Goal: Task Accomplishment & Management: Manage account settings

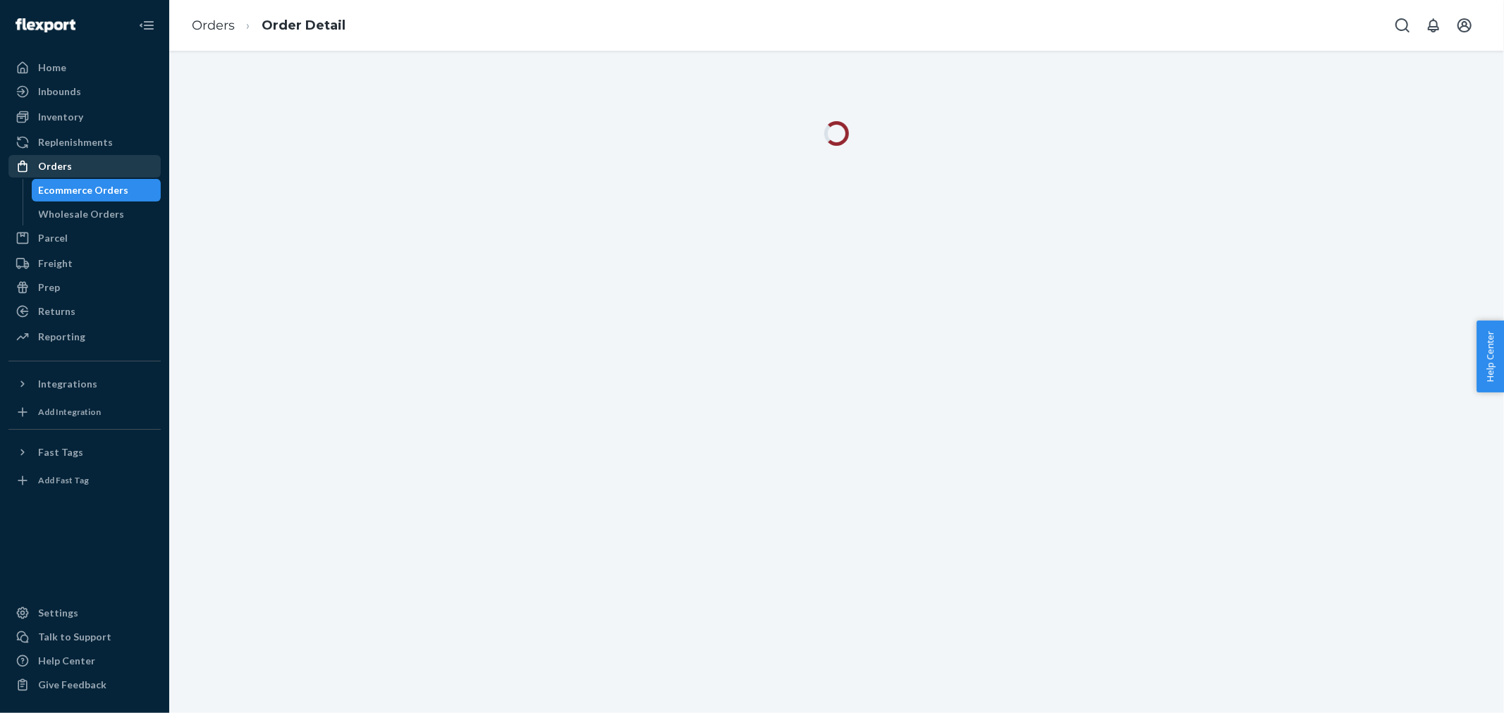
click at [96, 169] on div "Orders" at bounding box center [84, 167] width 149 height 20
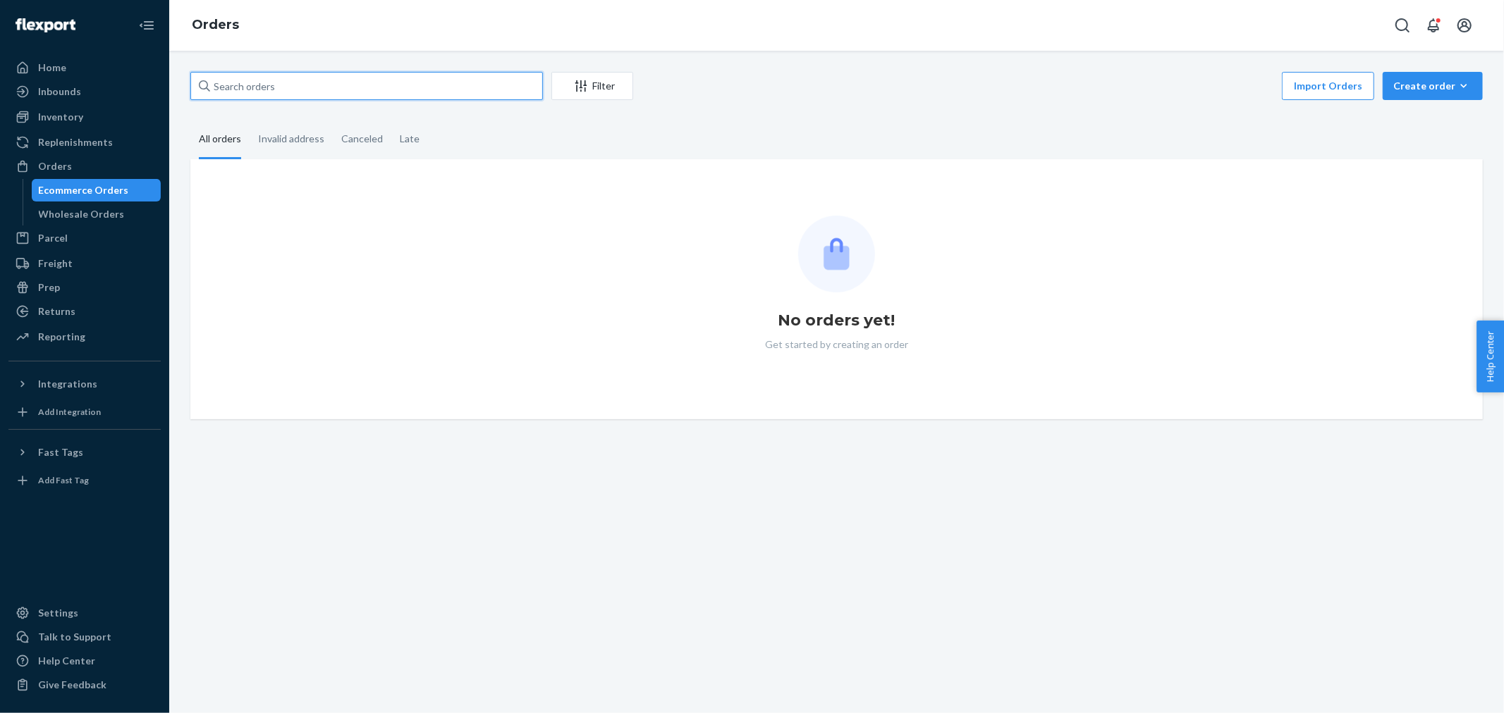
click at [321, 89] on input "text" at bounding box center [366, 86] width 353 height 28
paste input "2966058"
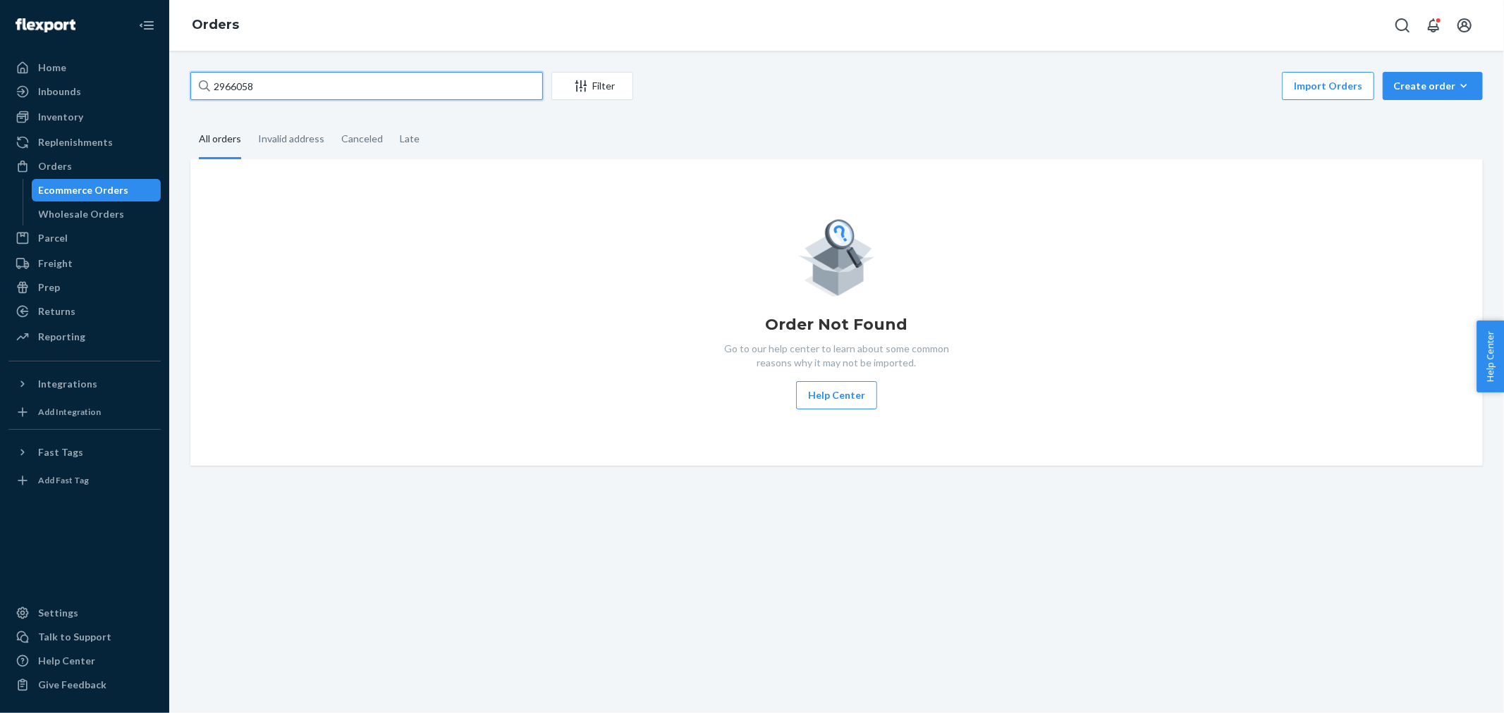
type input "2966058"
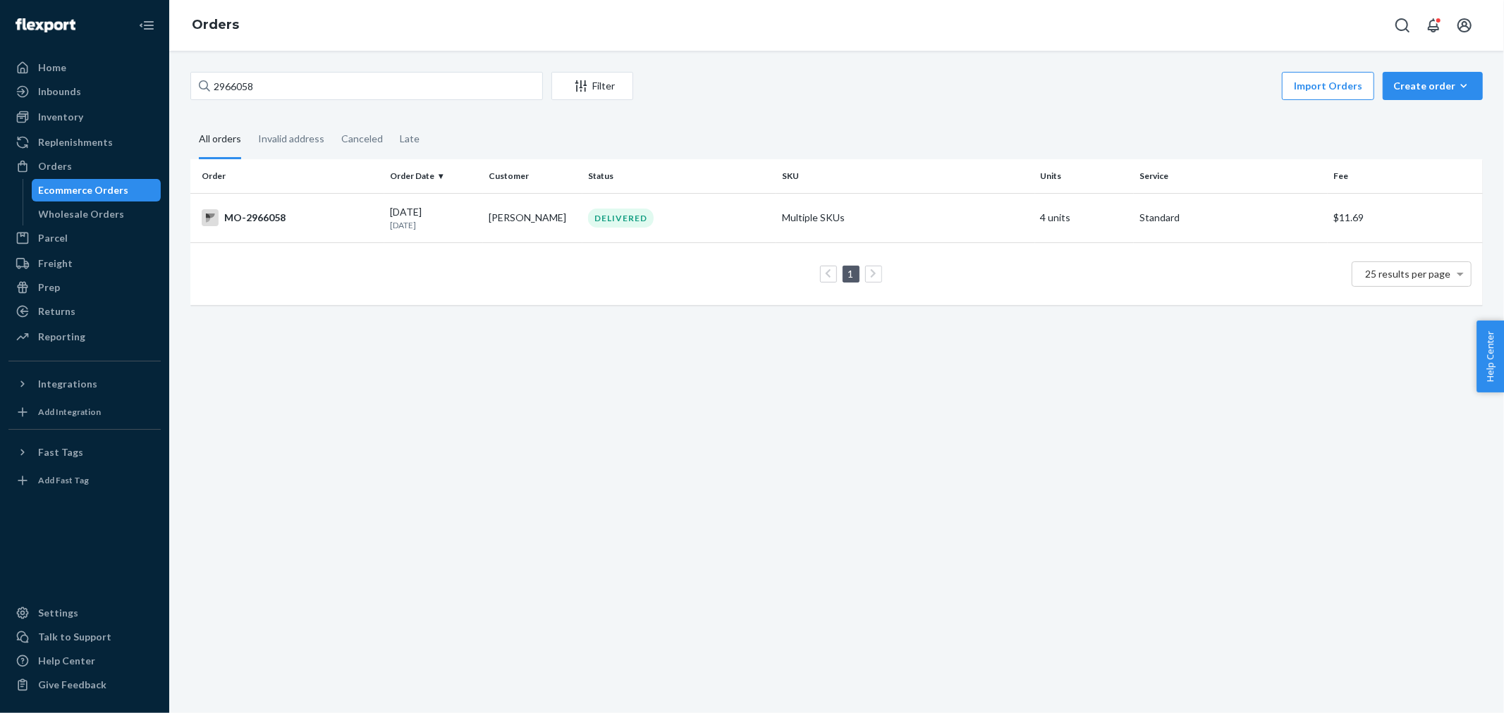
click at [299, 285] on div "1 25 results per page" at bounding box center [837, 274] width 1270 height 45
click at [543, 220] on td "[PERSON_NAME]" at bounding box center [532, 217] width 99 height 49
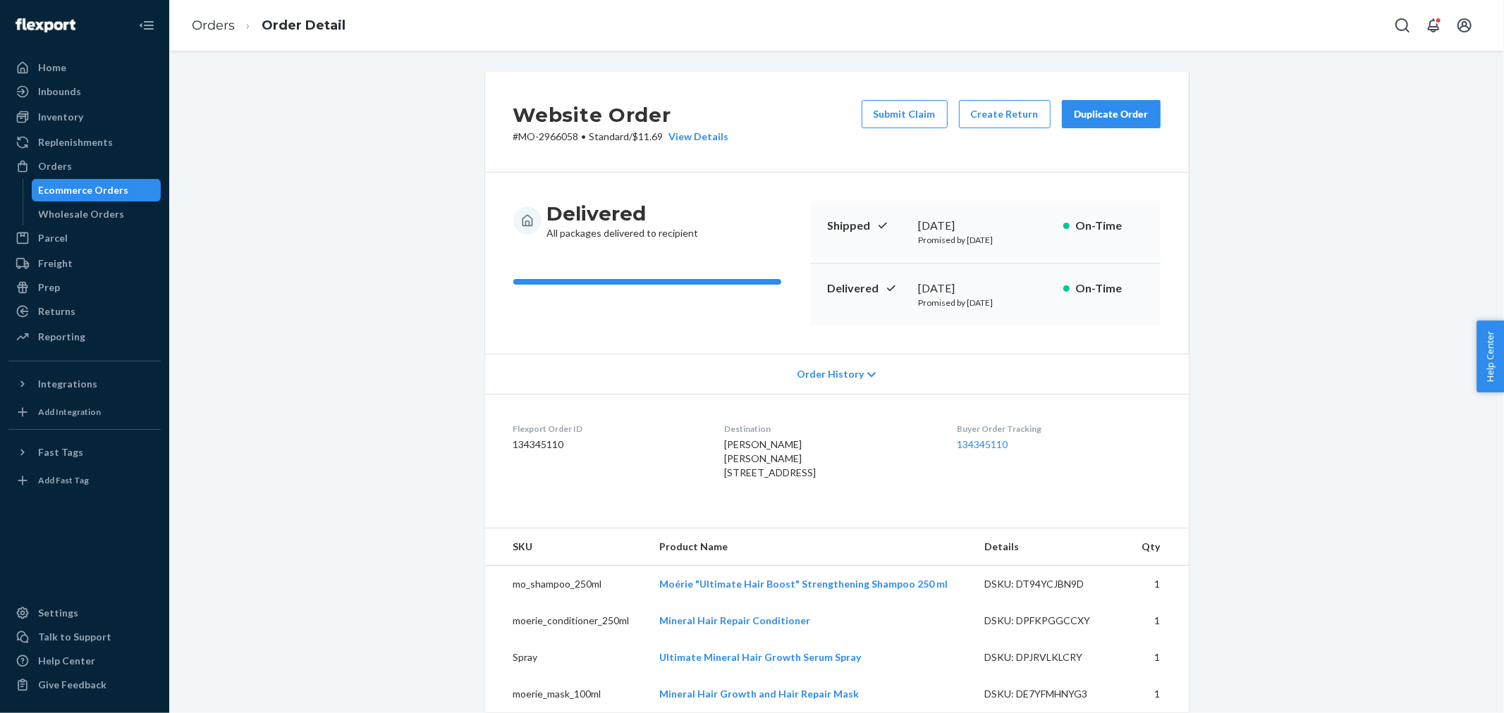
click at [1370, 348] on div "Website Order # MO-2966058 • Standard / $11.69 View Details Submit Claim Create…" at bounding box center [836, 606] width 1313 height 1069
click at [924, 118] on button "Submit Claim" at bounding box center [905, 114] width 86 height 28
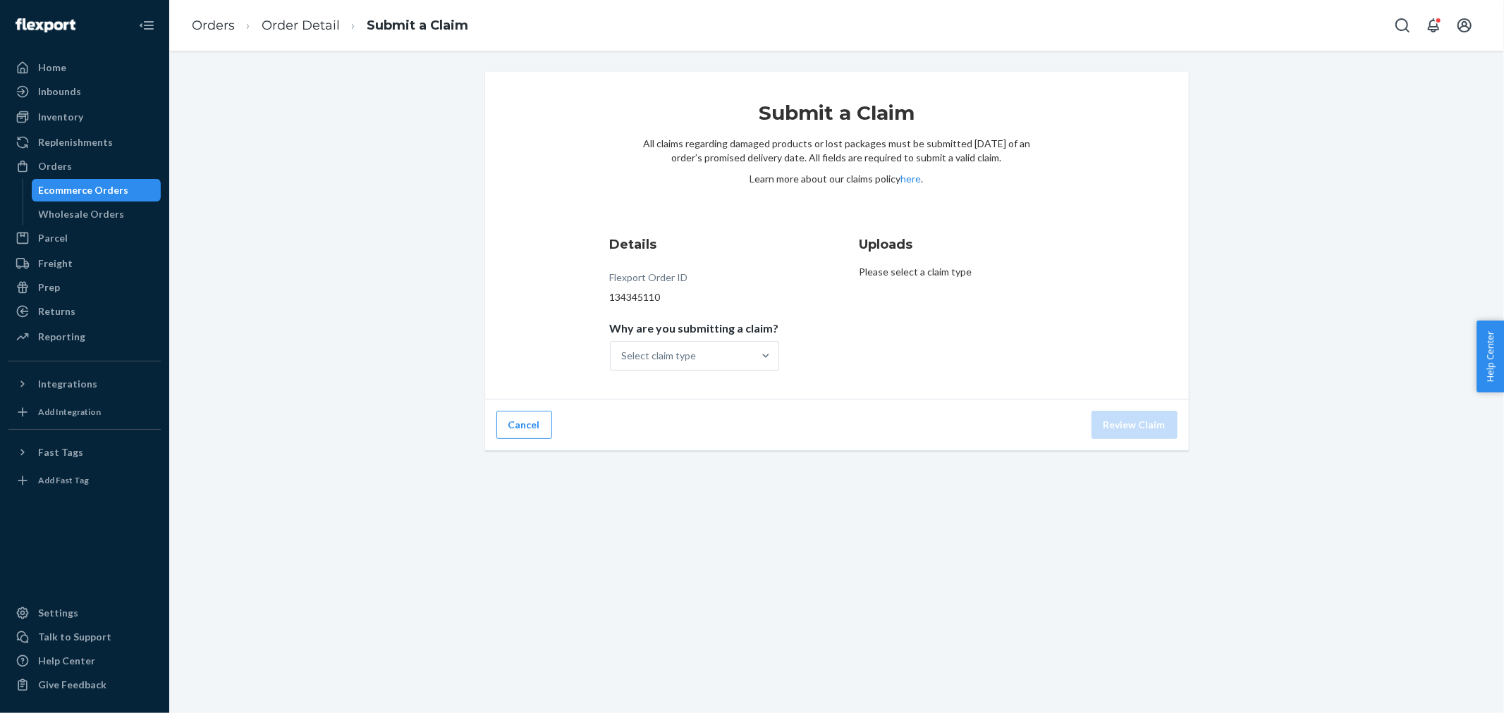
click at [735, 340] on span "Why are you submitting a claim?" at bounding box center [694, 331] width 169 height 20
click at [623, 349] on input "Why are you submitting a claim? Select claim type" at bounding box center [622, 356] width 1 height 14
click at [737, 341] on div "Select claim type" at bounding box center [694, 356] width 169 height 30
click at [623, 349] on input "Why are you submitting a claim? 0 results available. Select is focused ,type to…" at bounding box center [622, 356] width 1 height 14
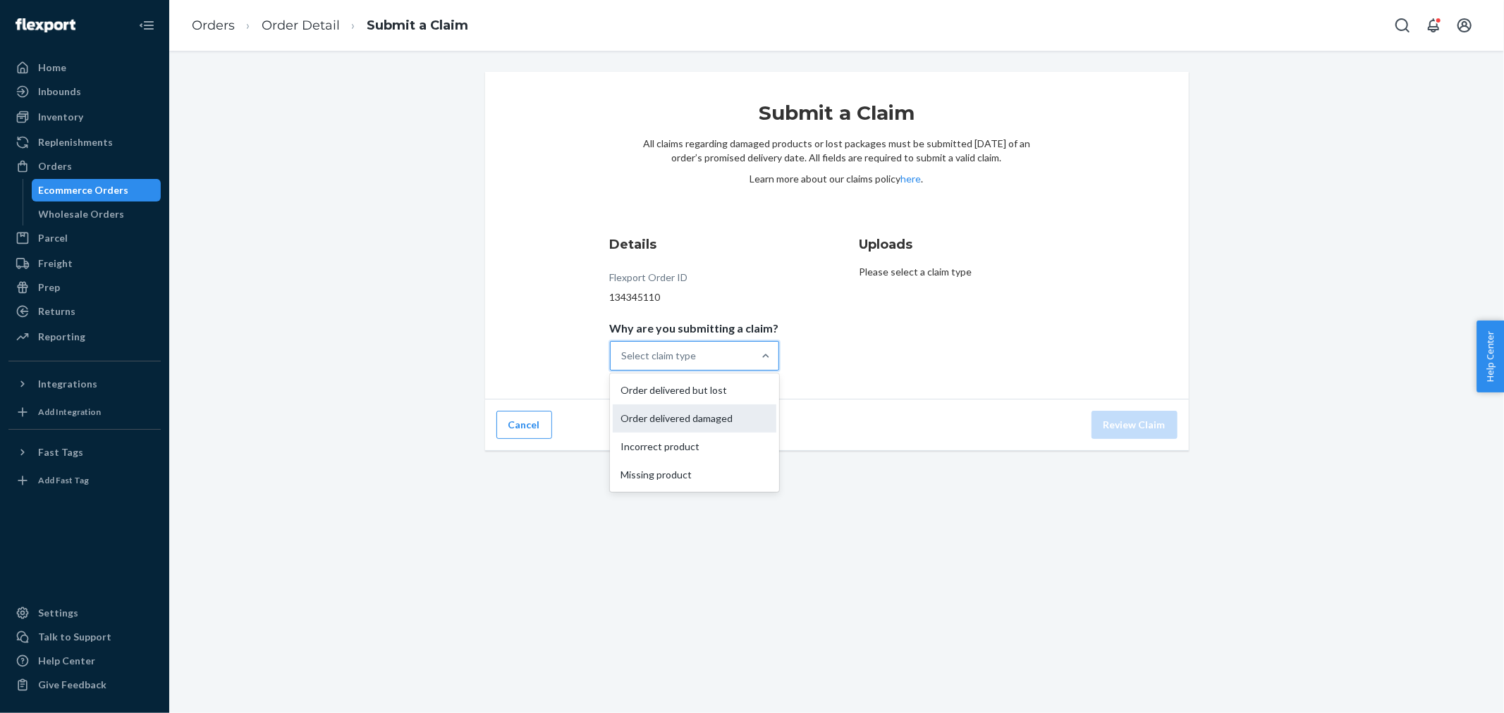
click at [719, 423] on div "Order delivered damaged" at bounding box center [695, 419] width 164 height 28
click at [623, 363] on input "Why are you submitting a claim? option Order delivered damaged focused, 2 of 4.…" at bounding box center [622, 356] width 1 height 14
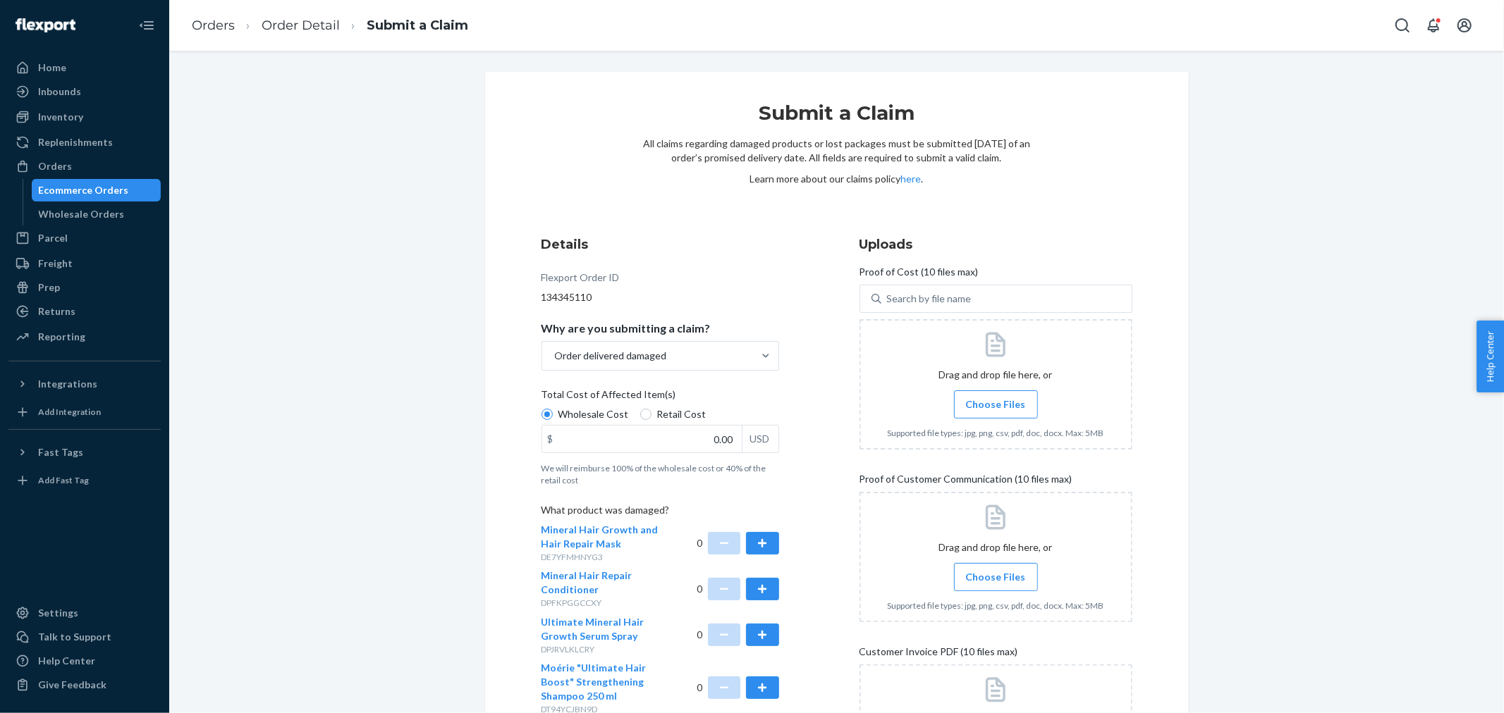
click at [657, 414] on span "Retail Cost" at bounding box center [681, 415] width 49 height 14
click at [651, 414] on input "Retail Cost" at bounding box center [645, 414] width 11 height 11
radio input "true"
radio input "false"
click at [701, 432] on input "0.00" at bounding box center [642, 439] width 200 height 27
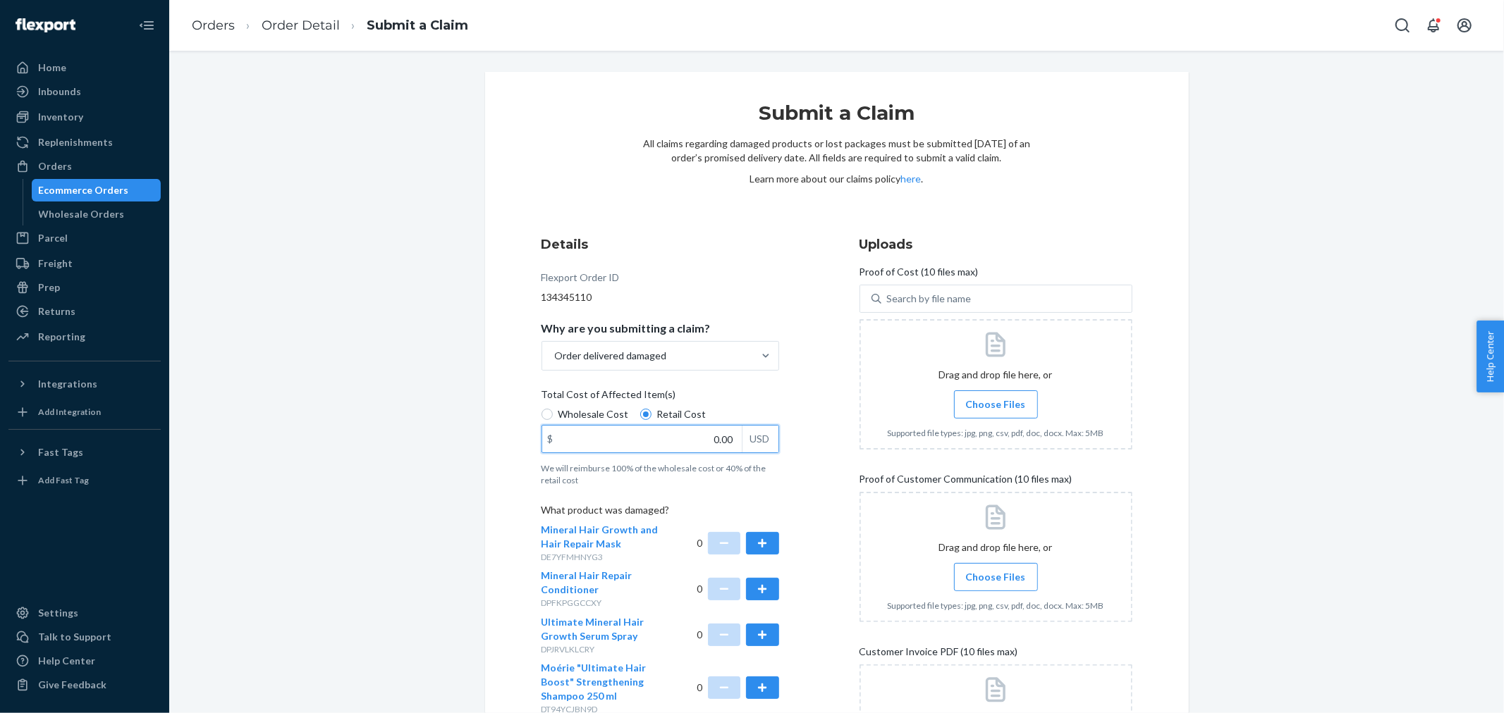
click at [701, 432] on input "0.00" at bounding box center [642, 439] width 200 height 27
type input "35.00"
click at [838, 420] on div "Details Flexport Order ID 134345110 Why are you submitting a claim? Order deliv…" at bounding box center [836, 529] width 591 height 589
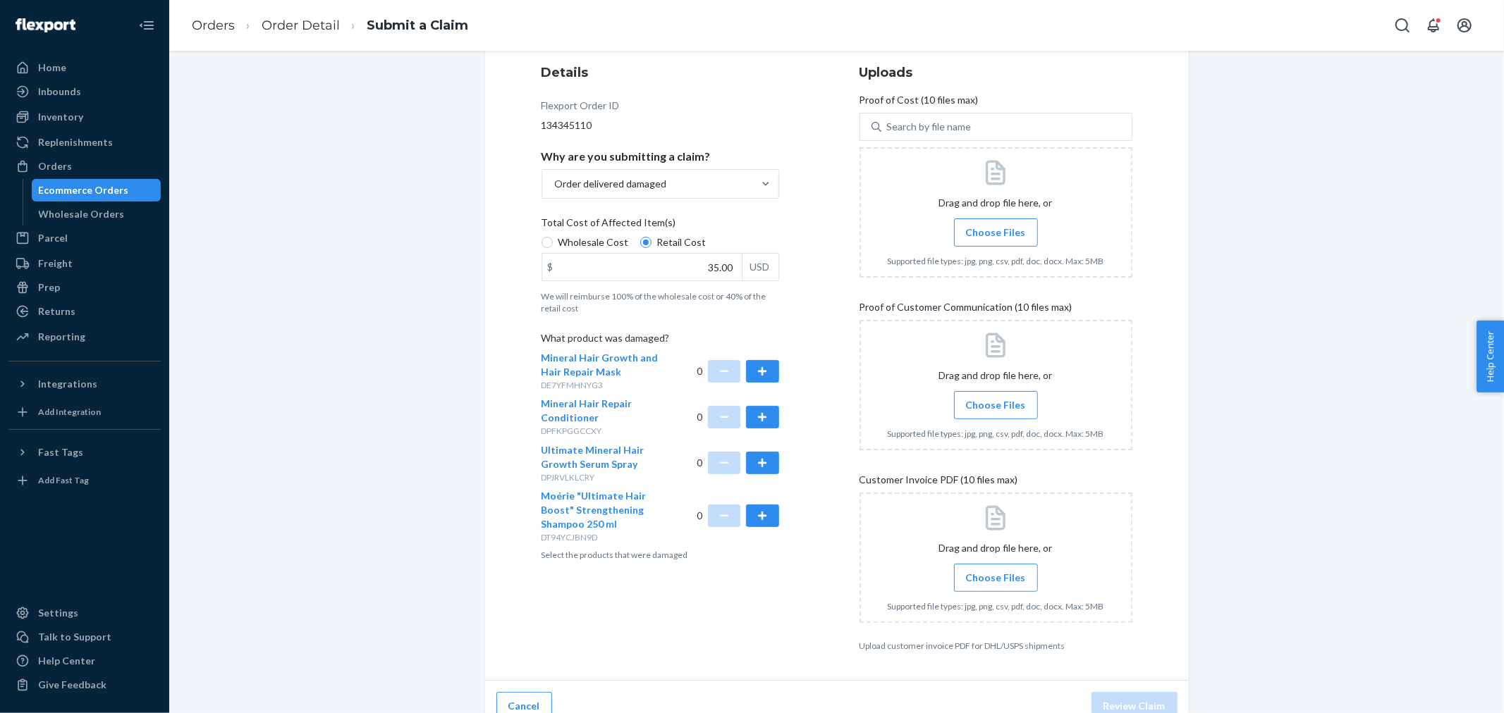
scroll to position [191, 0]
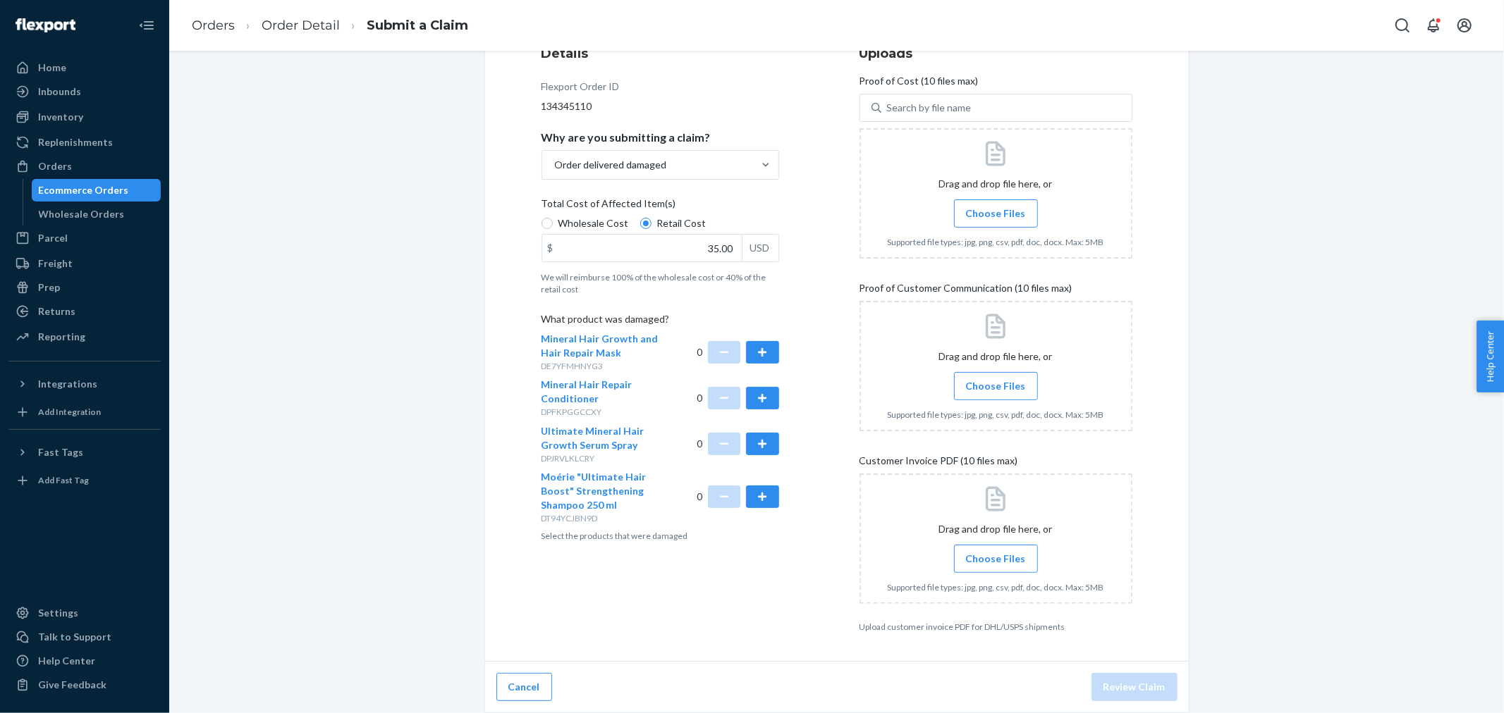
click at [811, 421] on div "Details Flexport Order ID 134345110 Why are you submitting a claim? Order deliv…" at bounding box center [836, 338] width 591 height 589
click at [809, 421] on div "Details Flexport Order ID 134345110 Why are you submitting a claim? Order deliv…" at bounding box center [836, 338] width 591 height 589
click at [752, 447] on button "button" at bounding box center [762, 444] width 32 height 23
click at [996, 209] on span "Choose Files" at bounding box center [996, 214] width 60 height 14
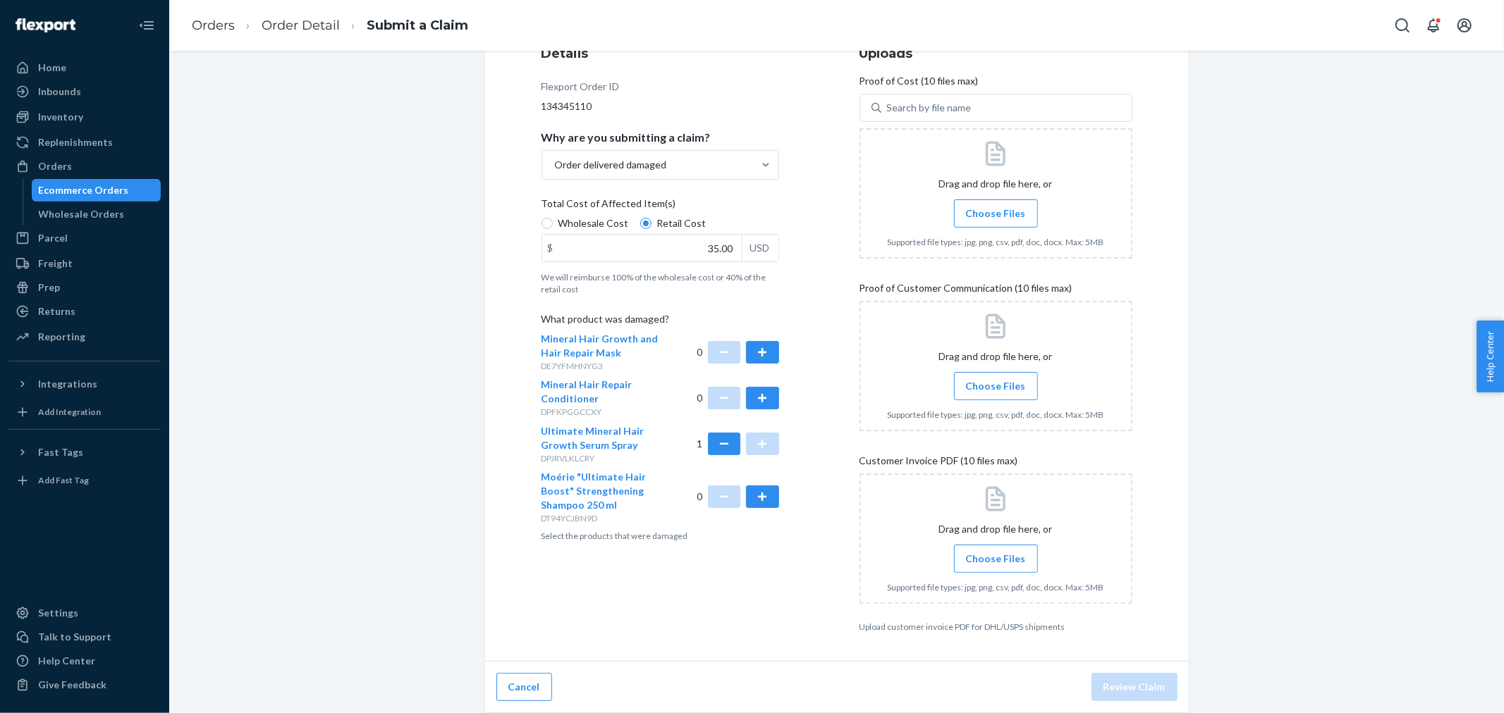
click at [996, 209] on input "Choose Files" at bounding box center [995, 214] width 1 height 16
click at [981, 386] on span "Choose Files" at bounding box center [996, 386] width 60 height 14
click at [995, 386] on input "Choose Files" at bounding box center [995, 387] width 1 height 16
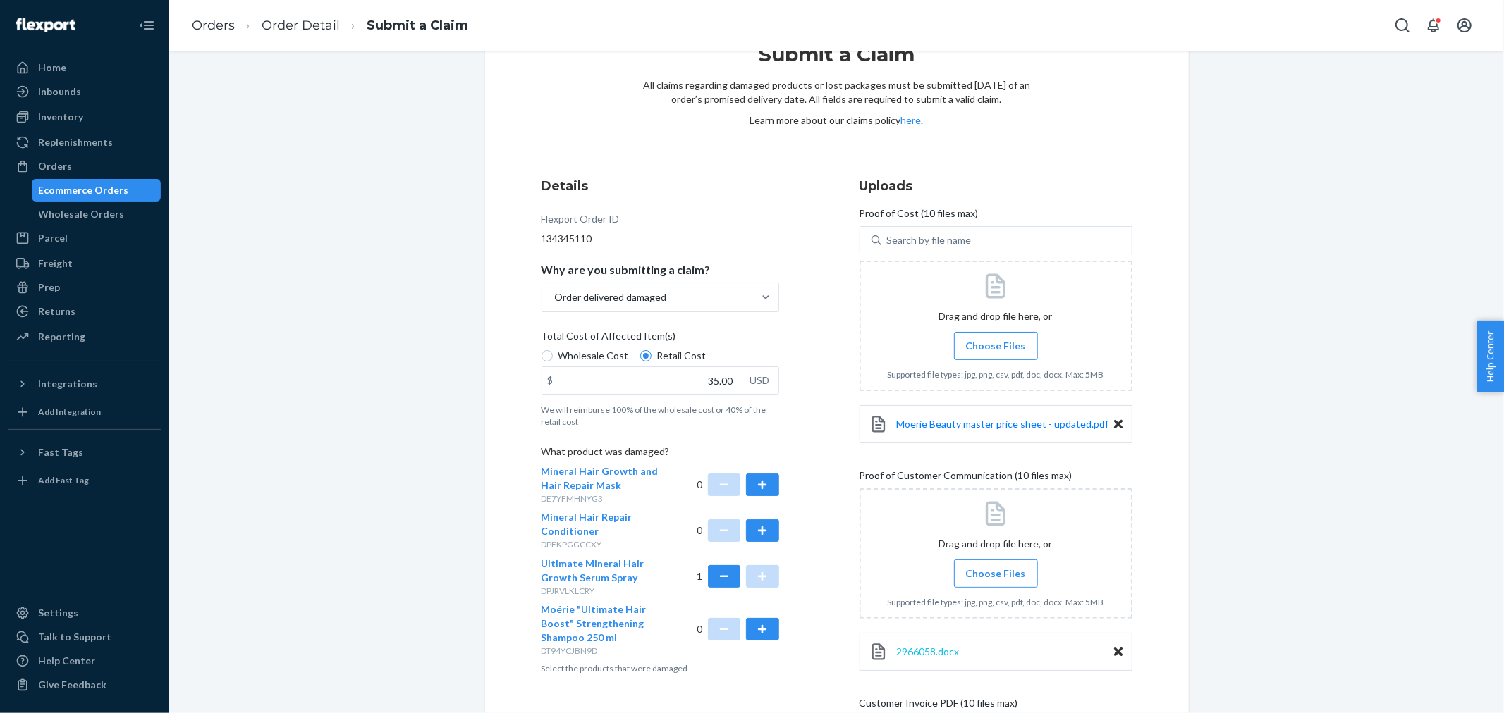
scroll to position [301, 0]
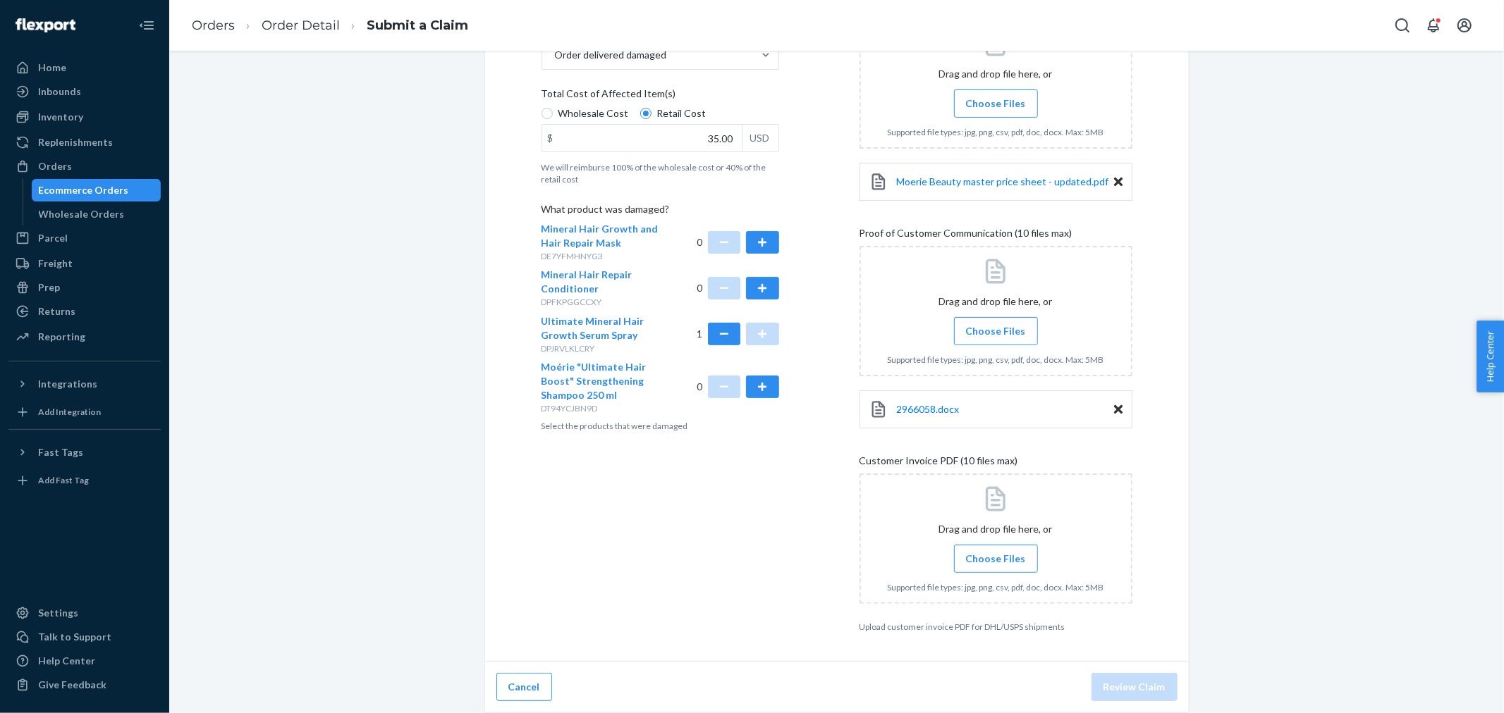
click at [1015, 557] on span "Choose Files" at bounding box center [996, 559] width 60 height 14
click at [996, 557] on input "Choose Files" at bounding box center [995, 559] width 1 height 16
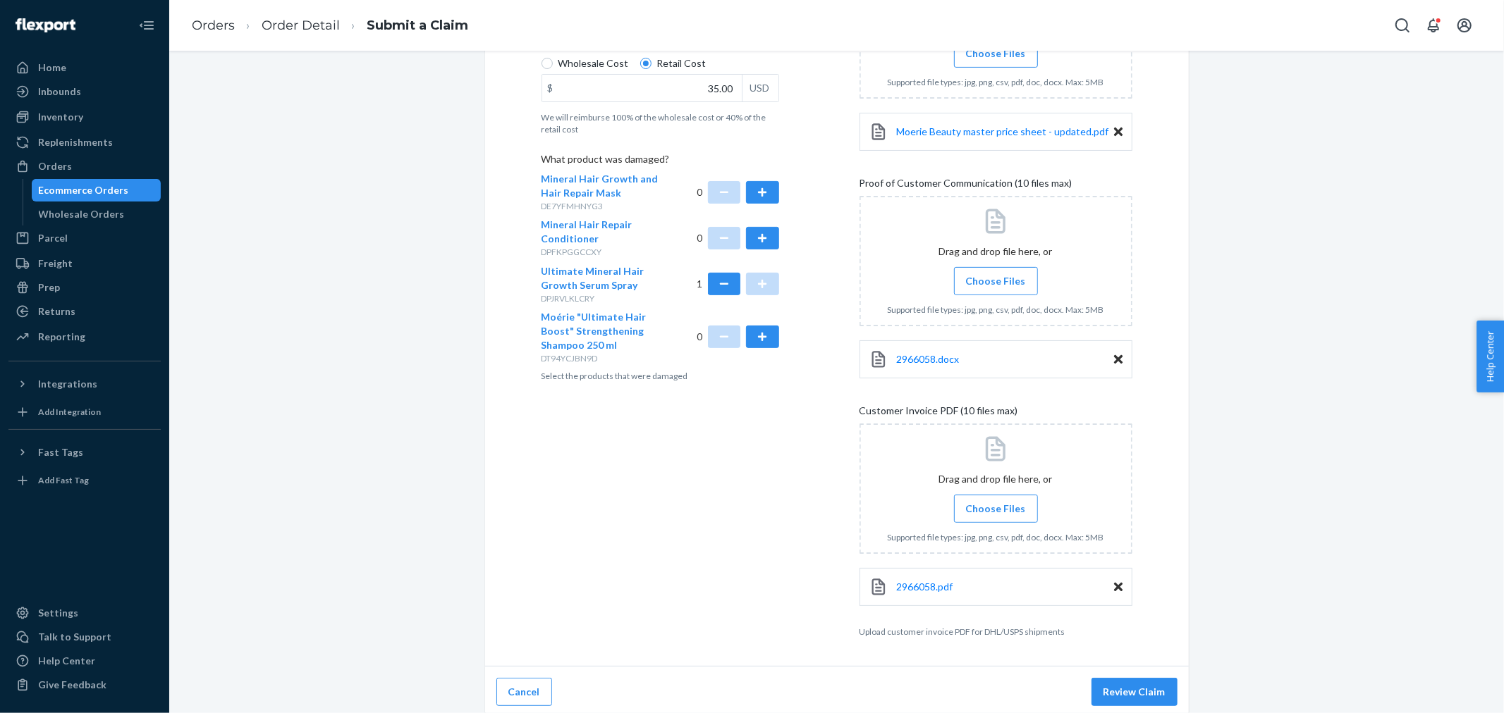
scroll to position [356, 0]
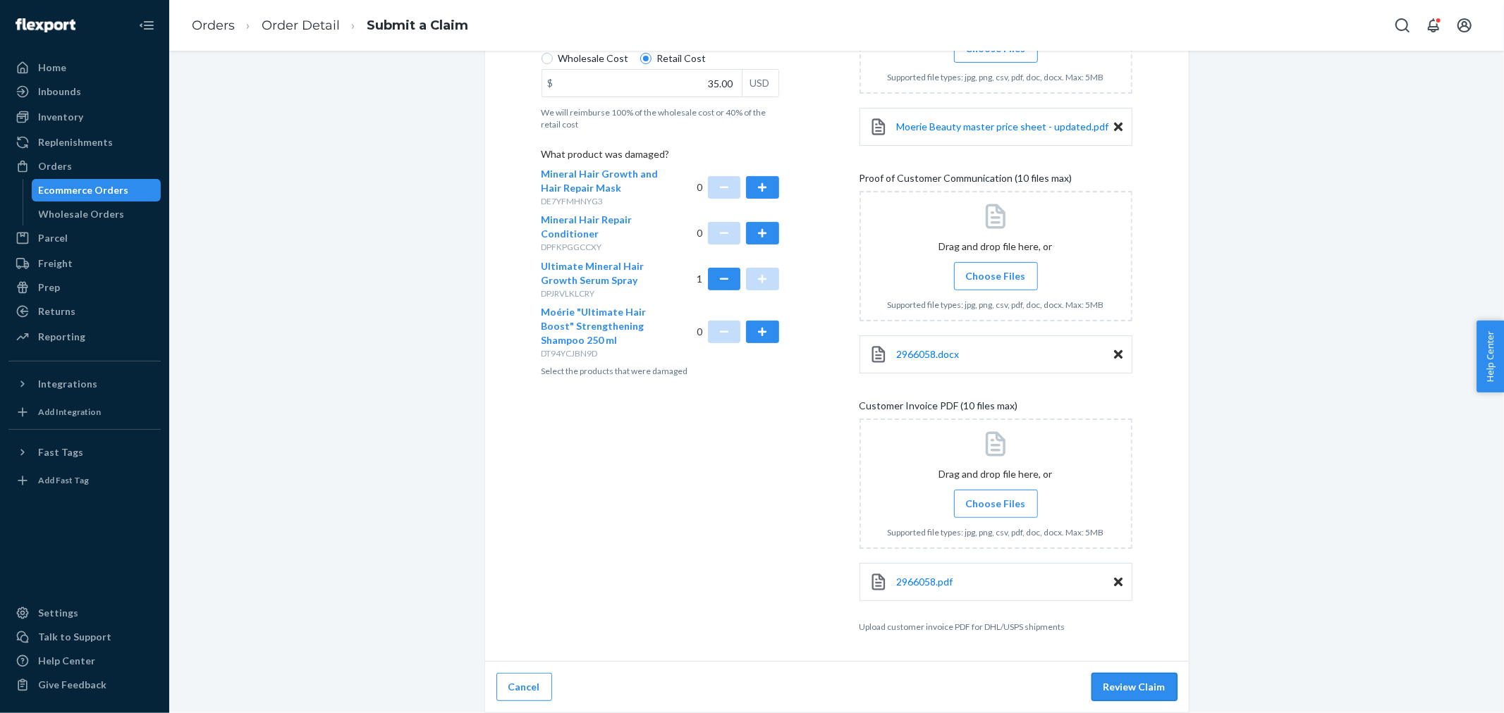
click at [1125, 688] on button "Review Claim" at bounding box center [1134, 687] width 86 height 28
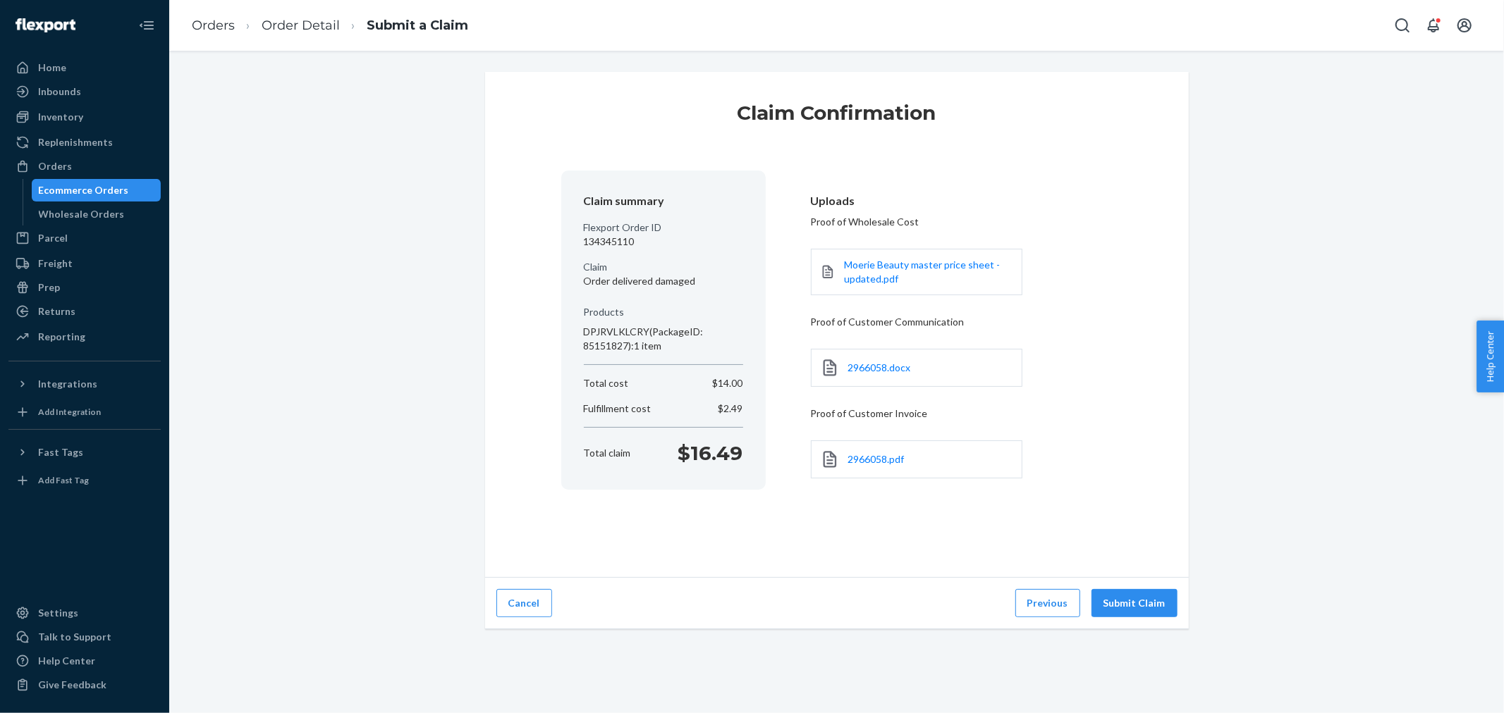
scroll to position [0, 0]
click at [1111, 602] on button "Submit Claim" at bounding box center [1134, 603] width 86 height 28
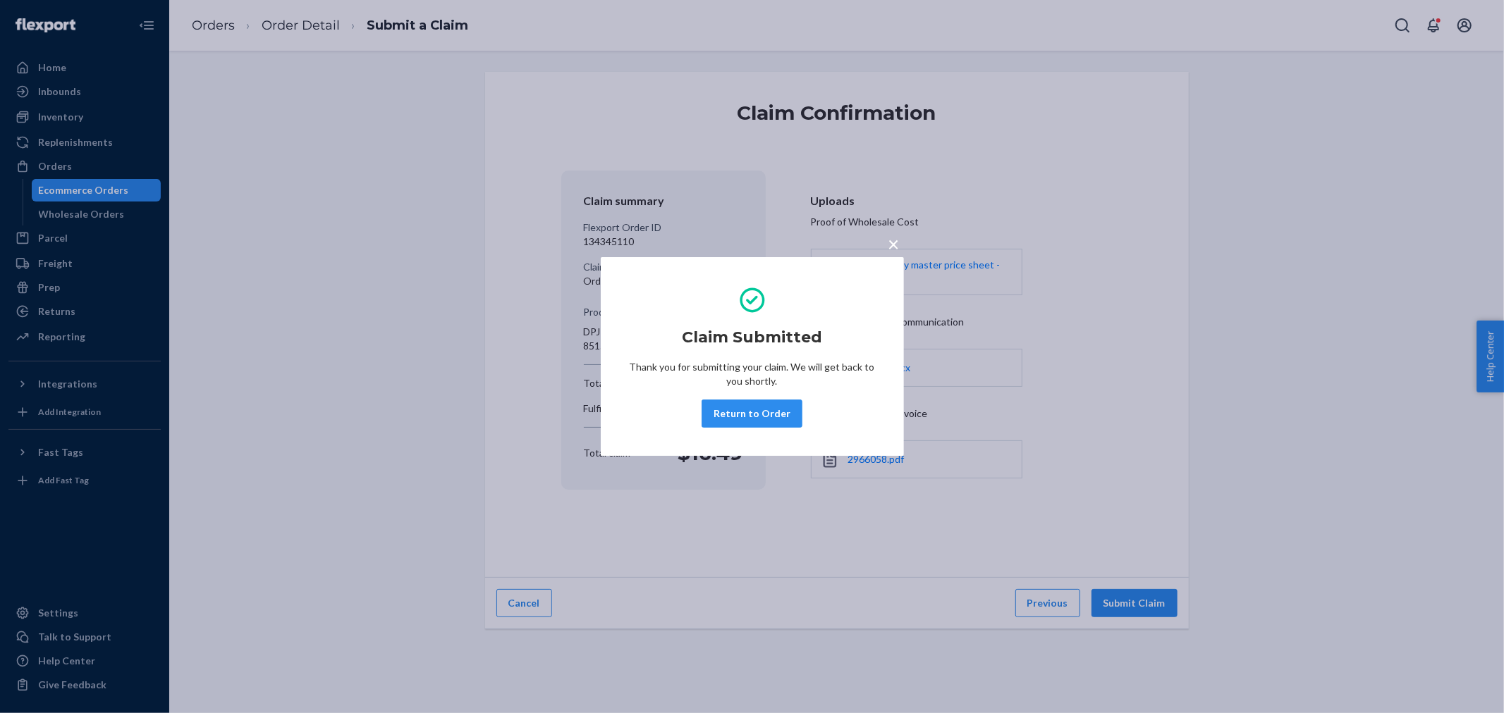
click at [891, 245] on span "×" at bounding box center [893, 244] width 11 height 24
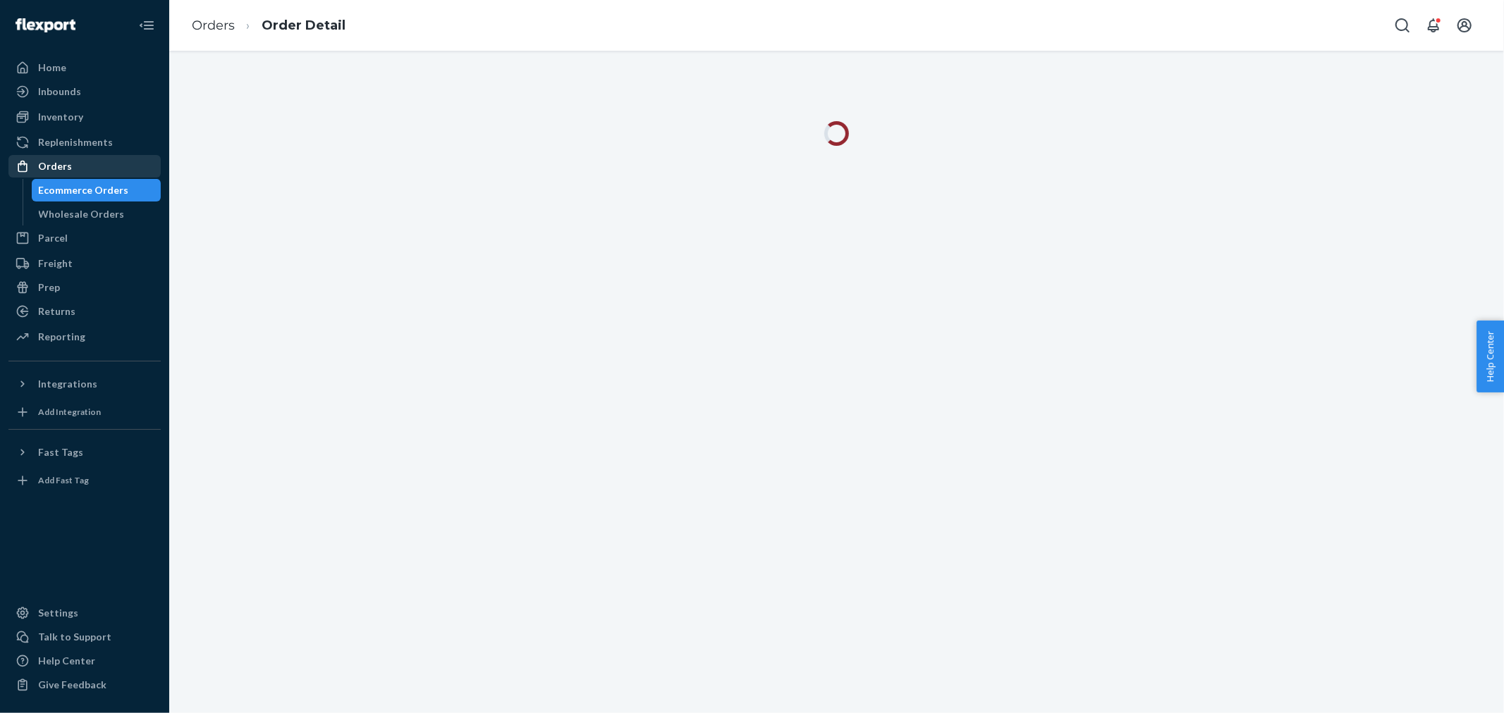
click at [103, 165] on div "Orders" at bounding box center [84, 167] width 149 height 20
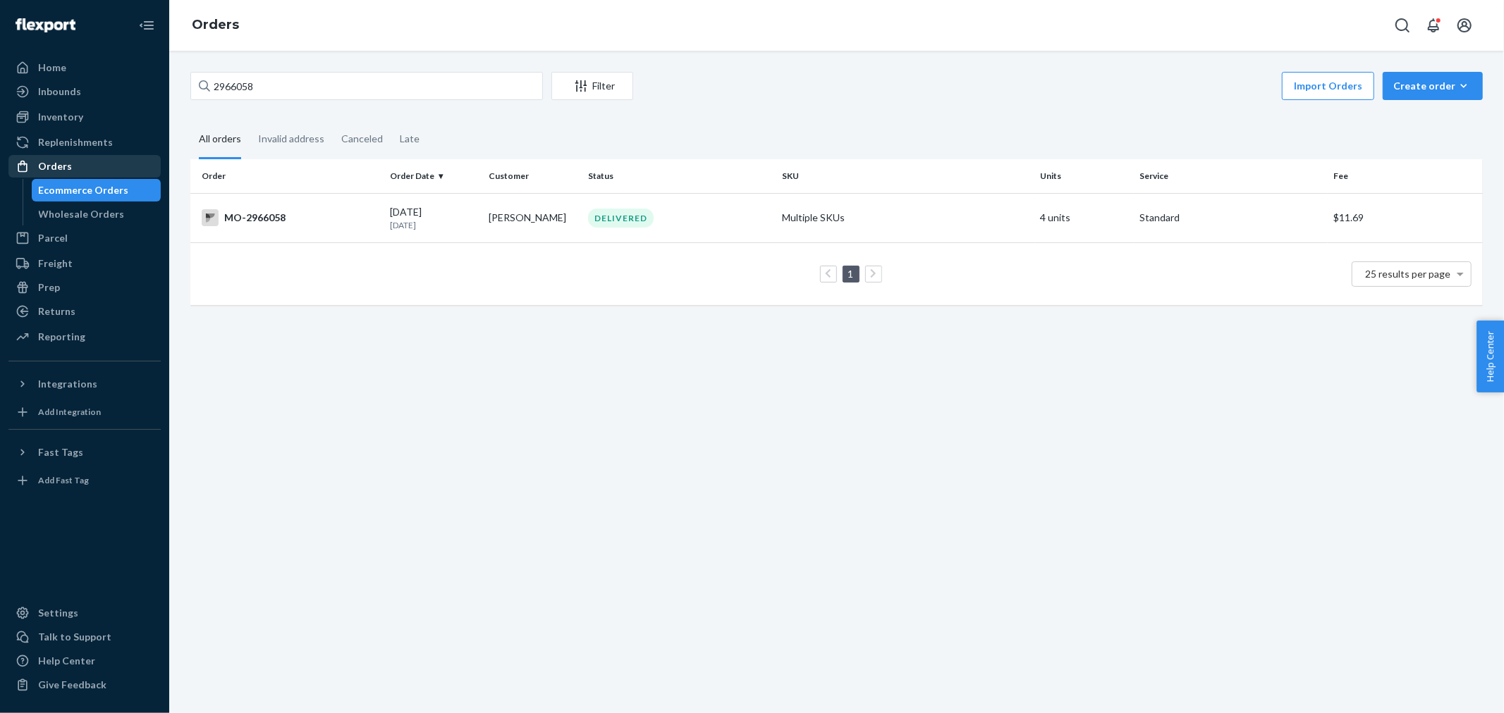
click at [80, 165] on div "Orders" at bounding box center [84, 167] width 149 height 20
click at [310, 86] on input "2966058" at bounding box center [366, 86] width 353 height 28
paste input "51396"
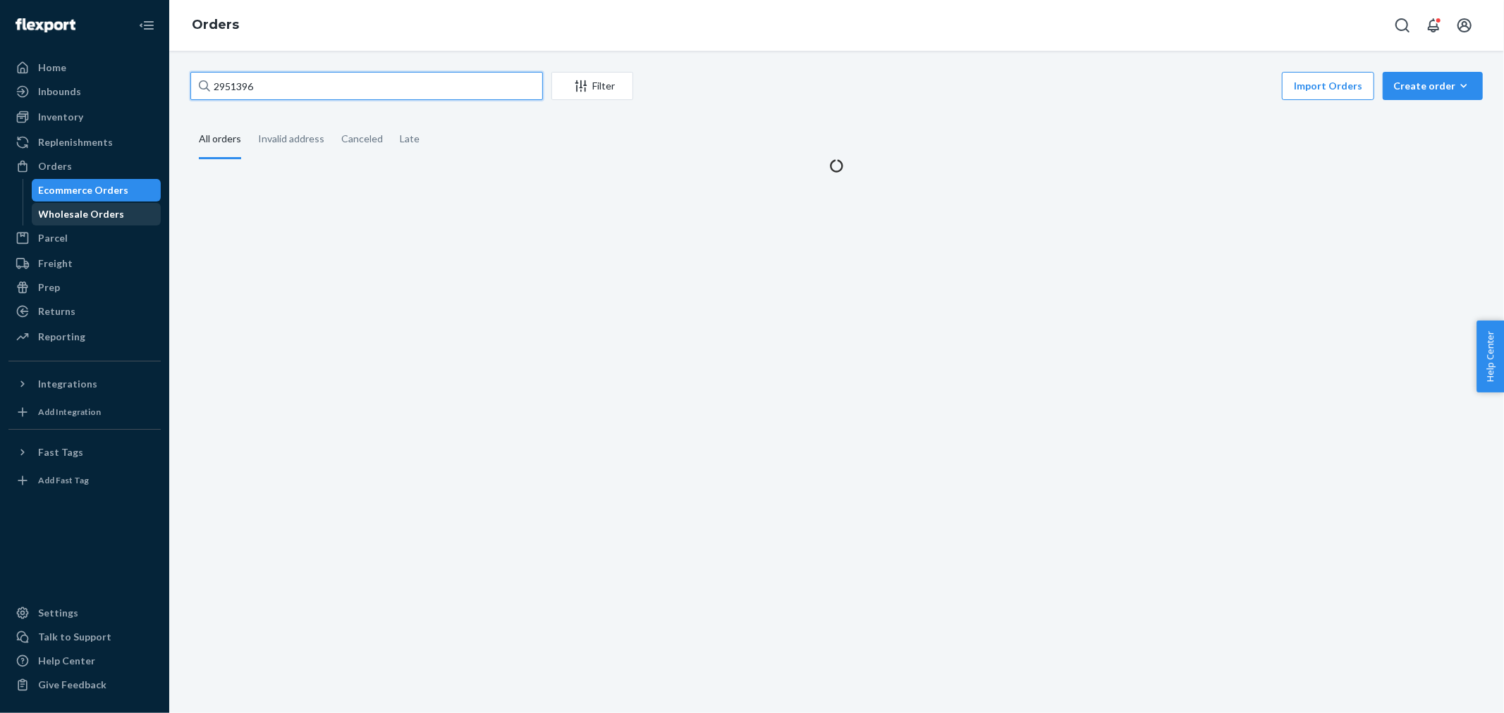
type input "2951396"
click at [83, 213] on div "Wholesale Orders" at bounding box center [82, 214] width 86 height 14
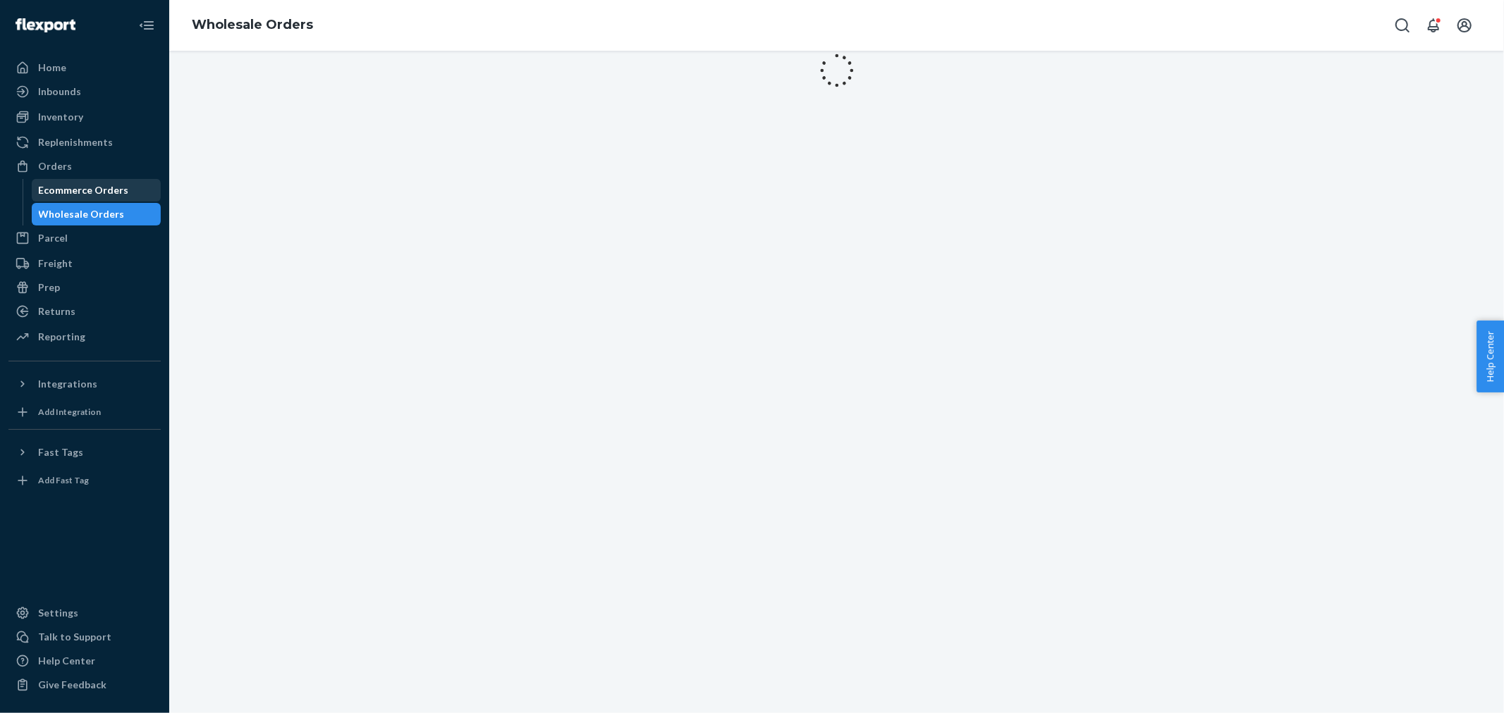
click at [86, 201] on link "Ecommerce Orders" at bounding box center [97, 190] width 130 height 23
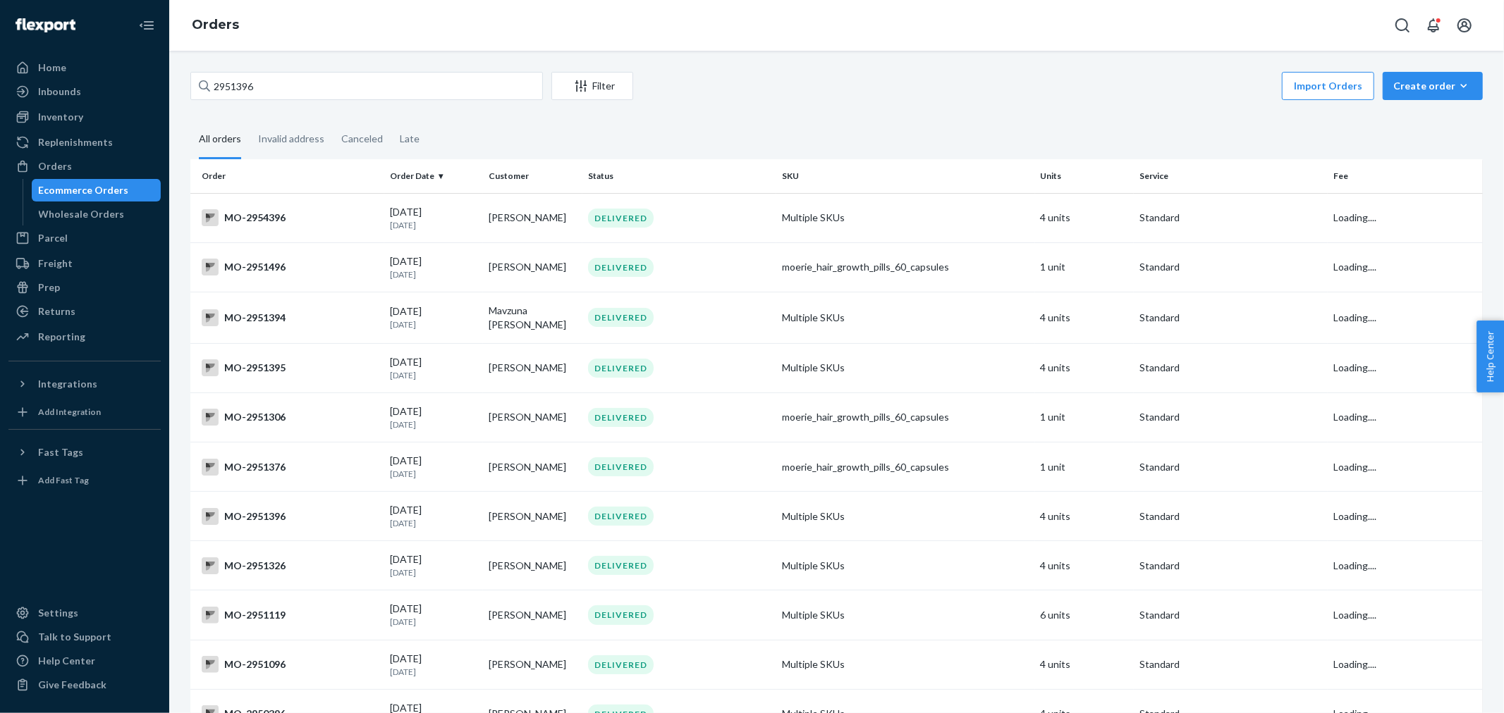
drag, startPoint x: 61, startPoint y: 203, endPoint x: 66, endPoint y: 196, distance: 8.6
click at [61, 204] on div "Wholesale Orders" at bounding box center [96, 214] width 127 height 20
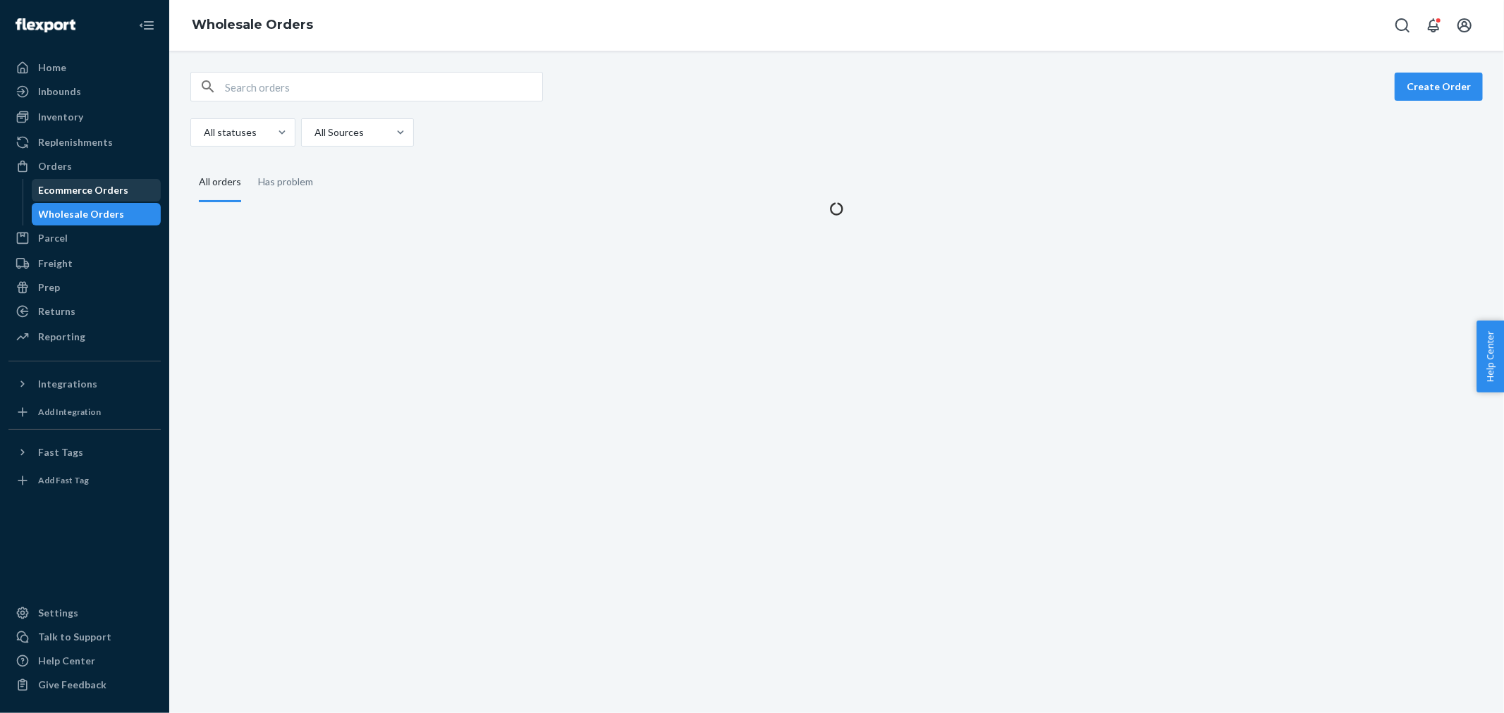
click at [82, 183] on div "Ecommerce Orders" at bounding box center [84, 190] width 90 height 14
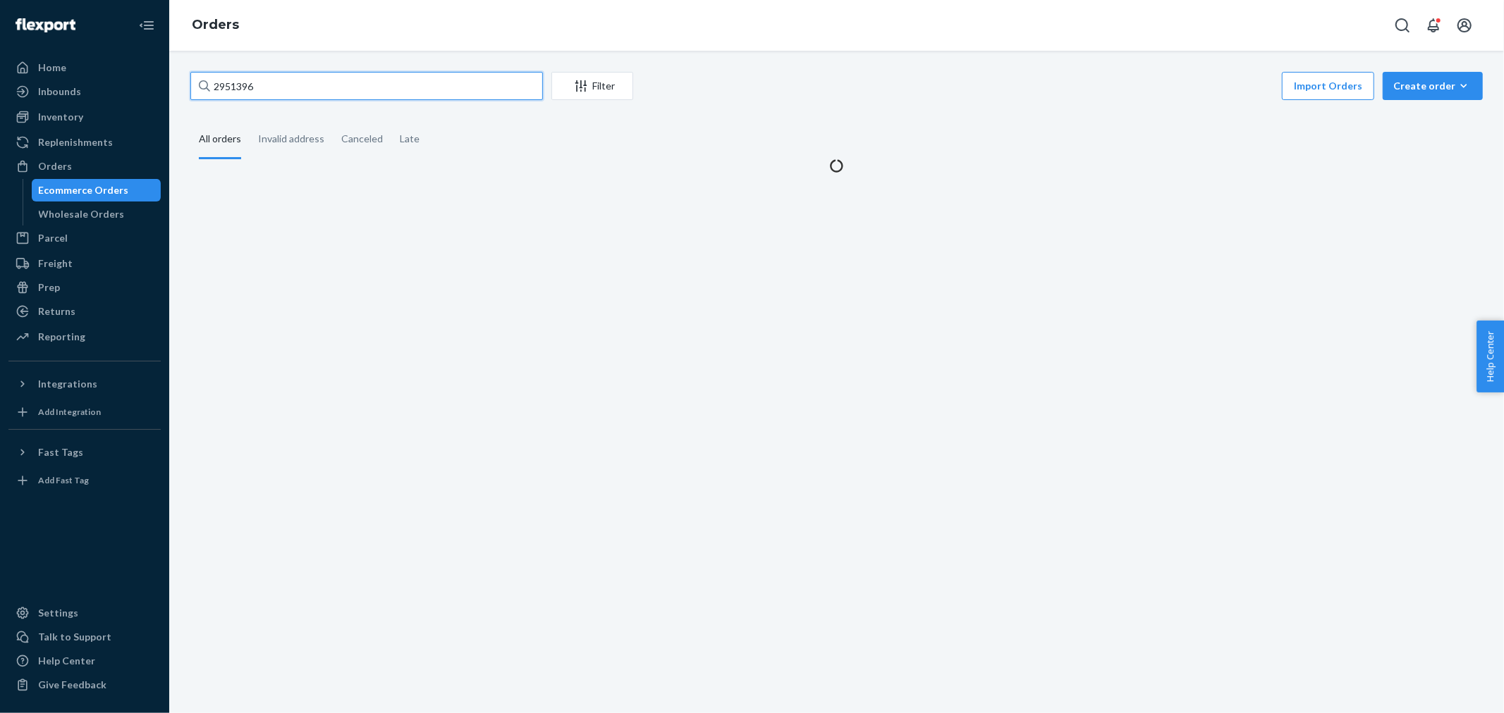
click at [333, 99] on input "2951396" at bounding box center [366, 86] width 353 height 28
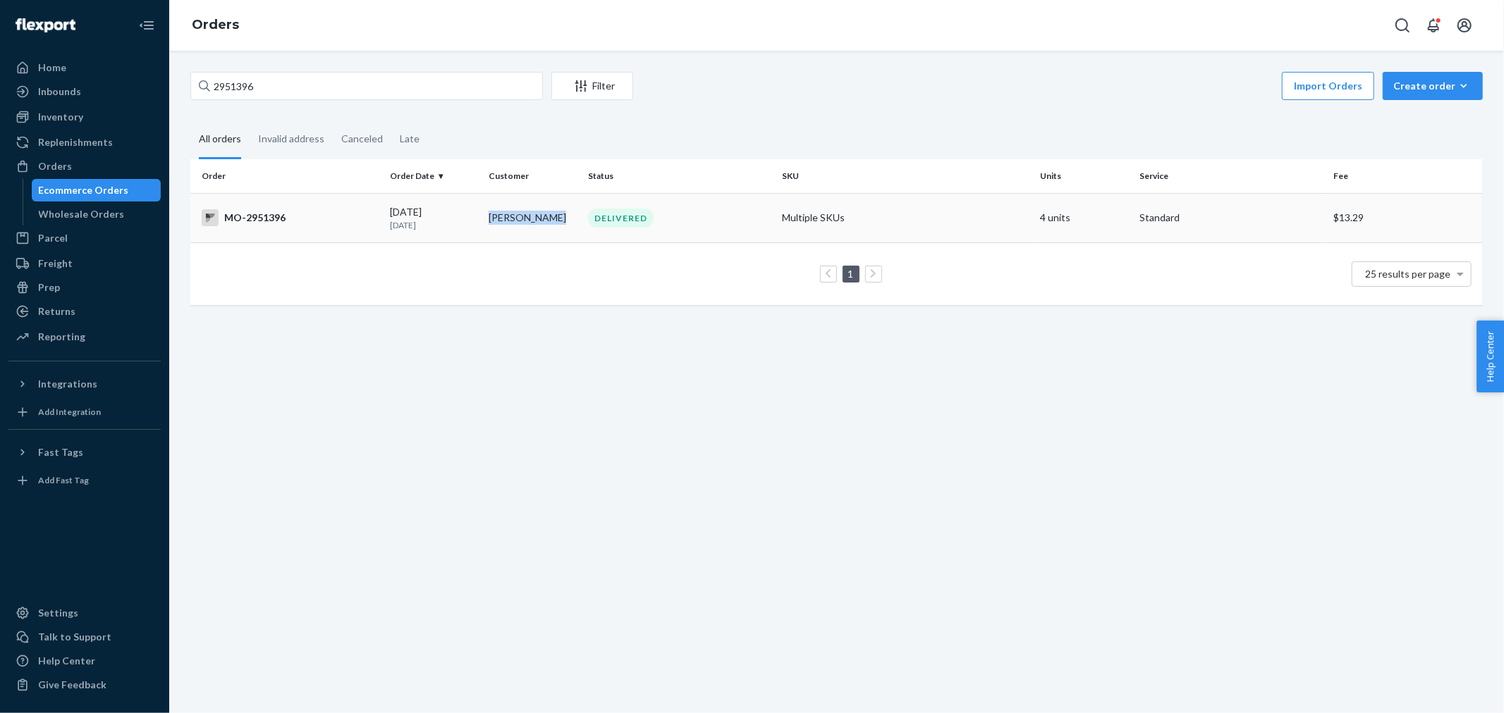
copy td "[PERSON_NAME]"
drag, startPoint x: 565, startPoint y: 222, endPoint x: 881, endPoint y: 118, distance: 333.1
click at [881, 118] on div "2951396 Filter Import Orders Create order Ecommerce order Removal order All ord…" at bounding box center [836, 195] width 1313 height 247
click at [881, 117] on div "2951396 Filter Import Orders Create order Ecommerce order Removal order All ord…" at bounding box center [836, 195] width 1313 height 247
click at [646, 219] on div "DELIVERED" at bounding box center [621, 218] width 66 height 19
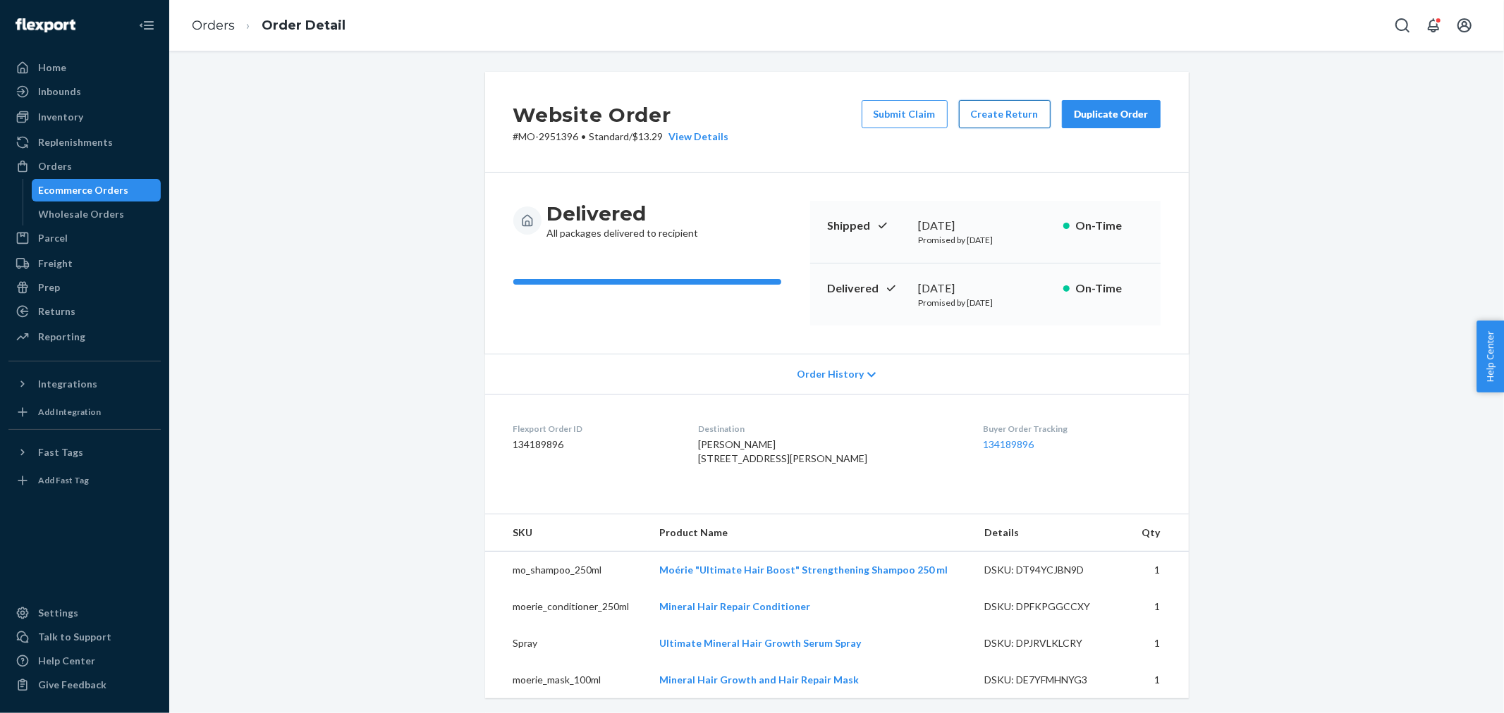
click at [992, 120] on button "Create Return" at bounding box center [1005, 114] width 92 height 28
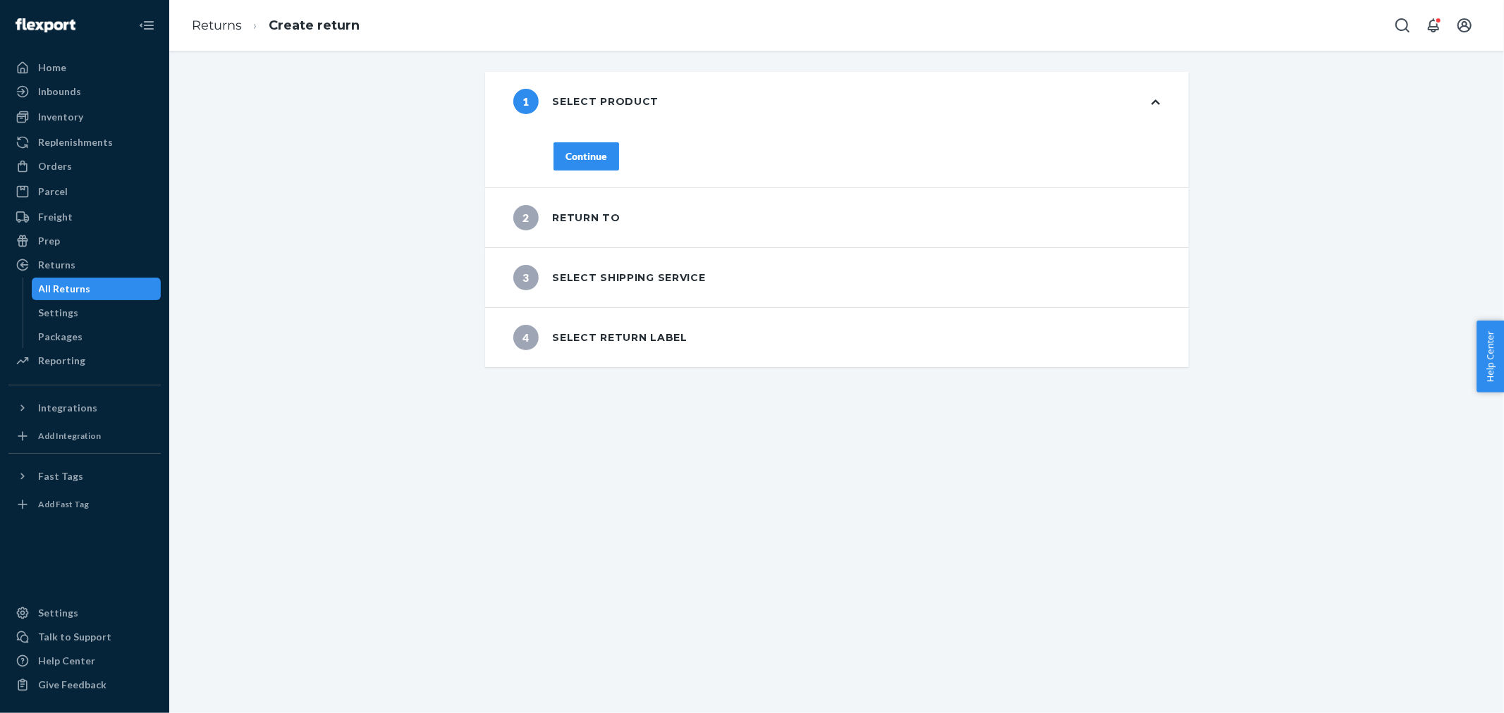
click at [572, 161] on div "Continue" at bounding box center [586, 156] width 42 height 14
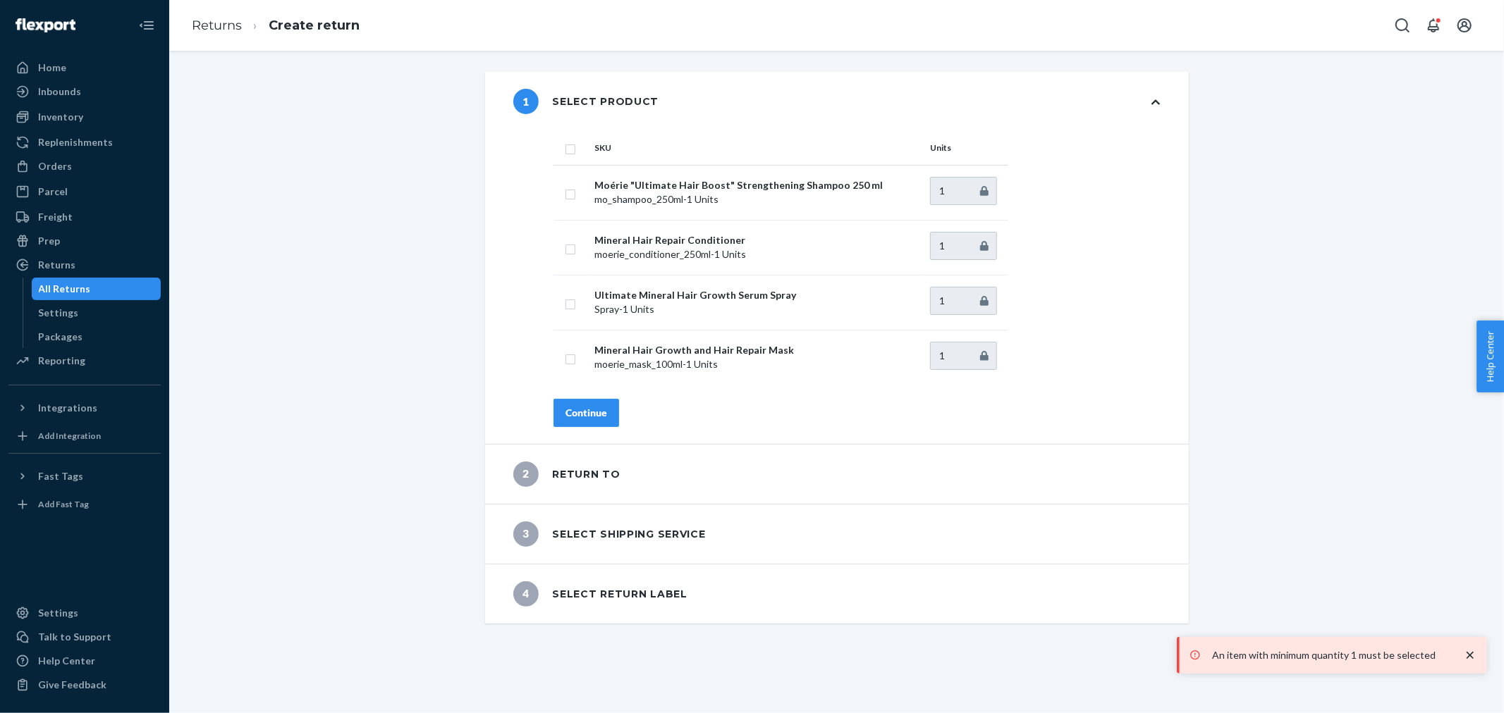
click at [565, 145] on input "checkbox" at bounding box center [570, 147] width 11 height 15
checkbox input "true"
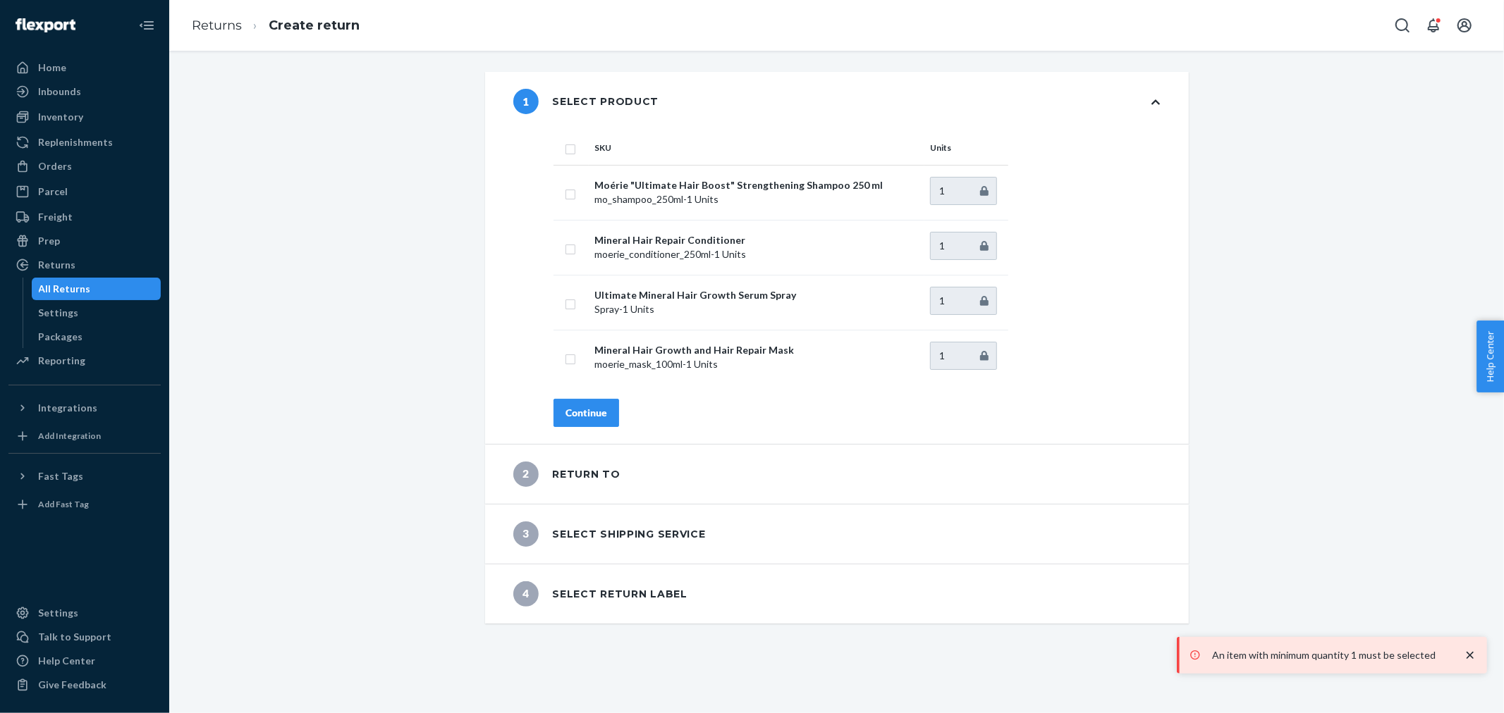
checkbox input "true"
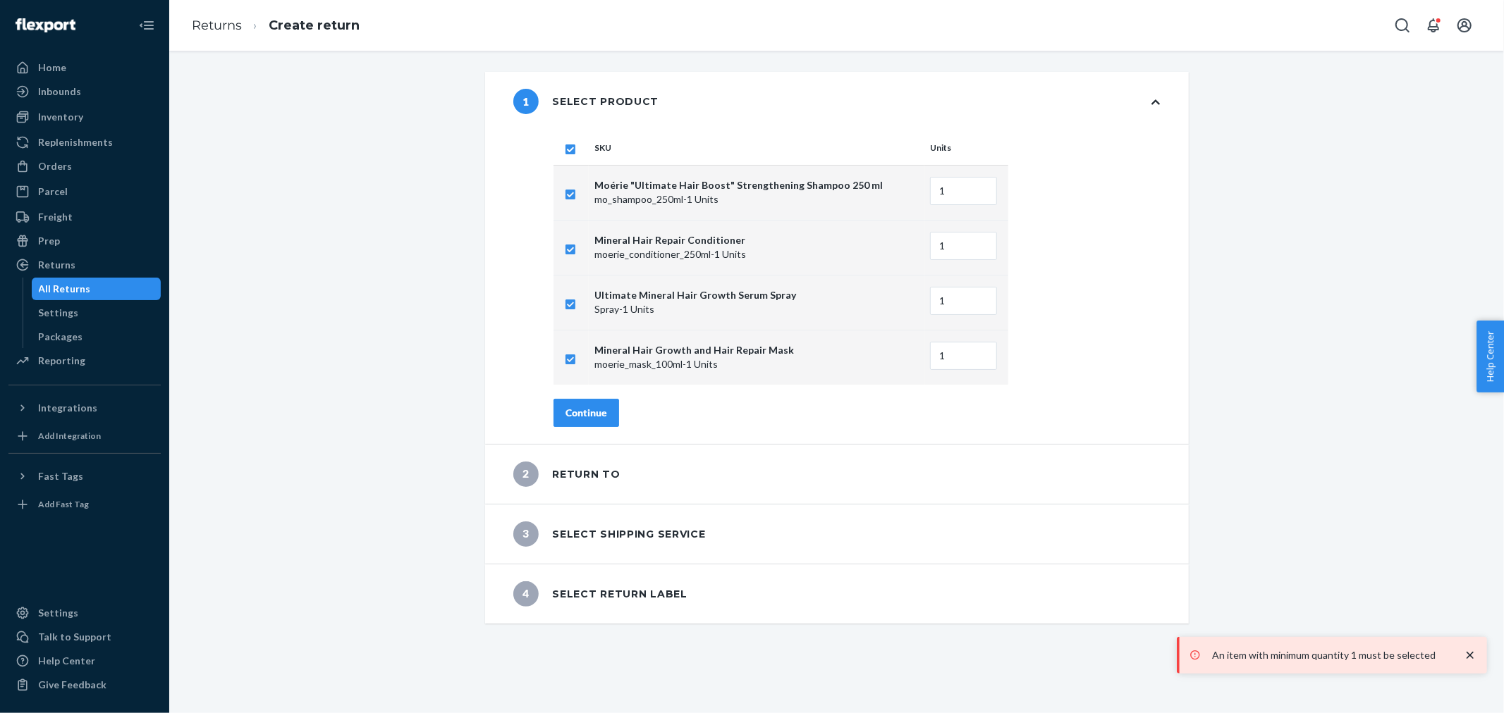
click at [596, 412] on div "Continue" at bounding box center [586, 413] width 42 height 14
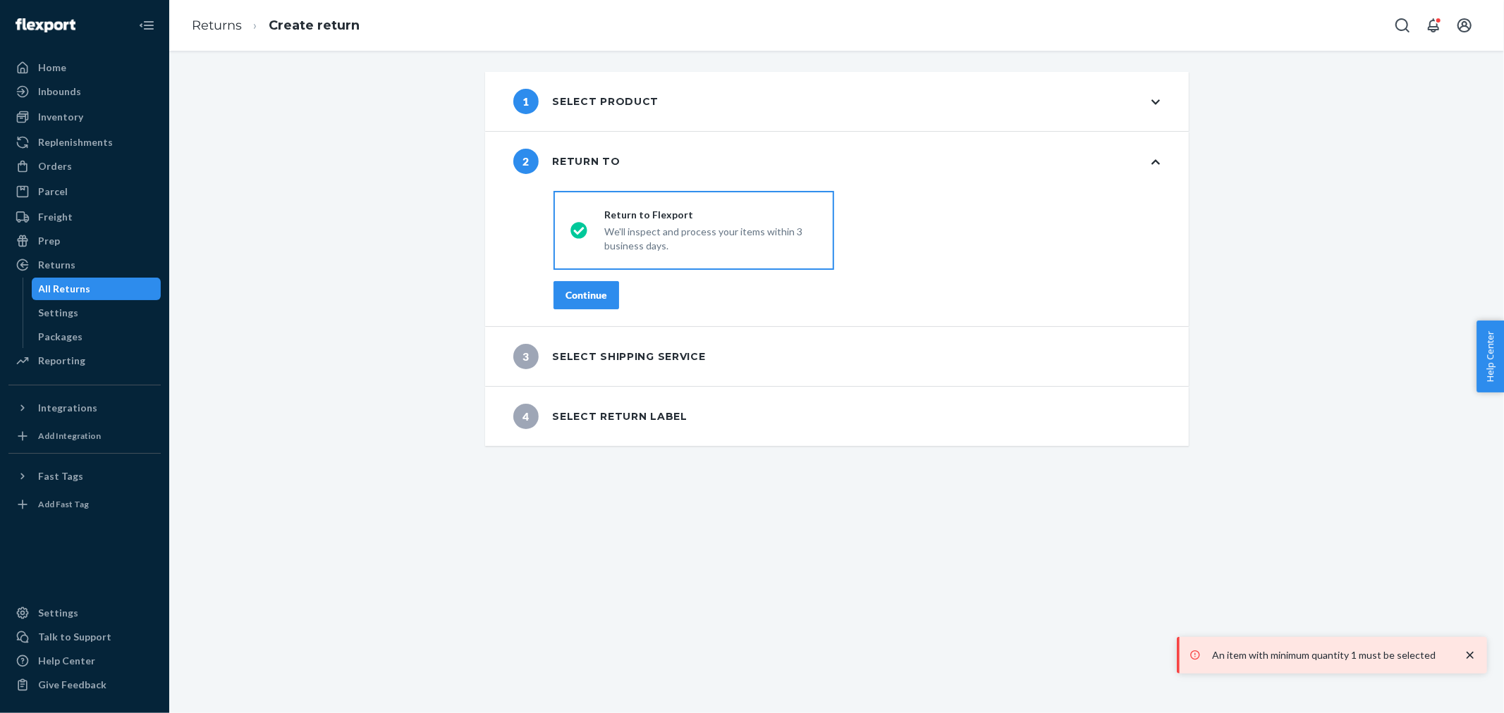
click at [589, 353] on div "3 Select shipping service" at bounding box center [609, 356] width 192 height 25
click at [590, 283] on button "Continue" at bounding box center [586, 295] width 66 height 28
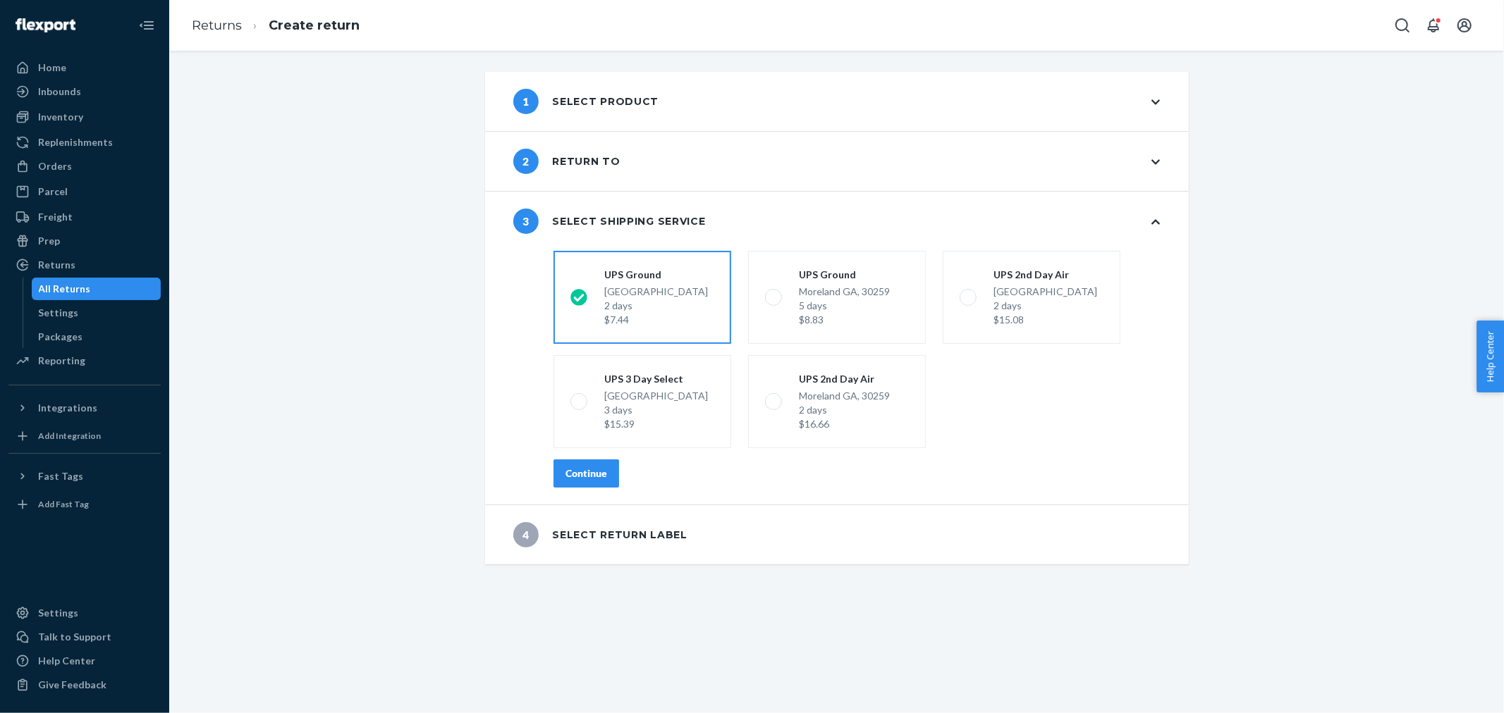
click at [583, 479] on div "Continue" at bounding box center [586, 474] width 42 height 14
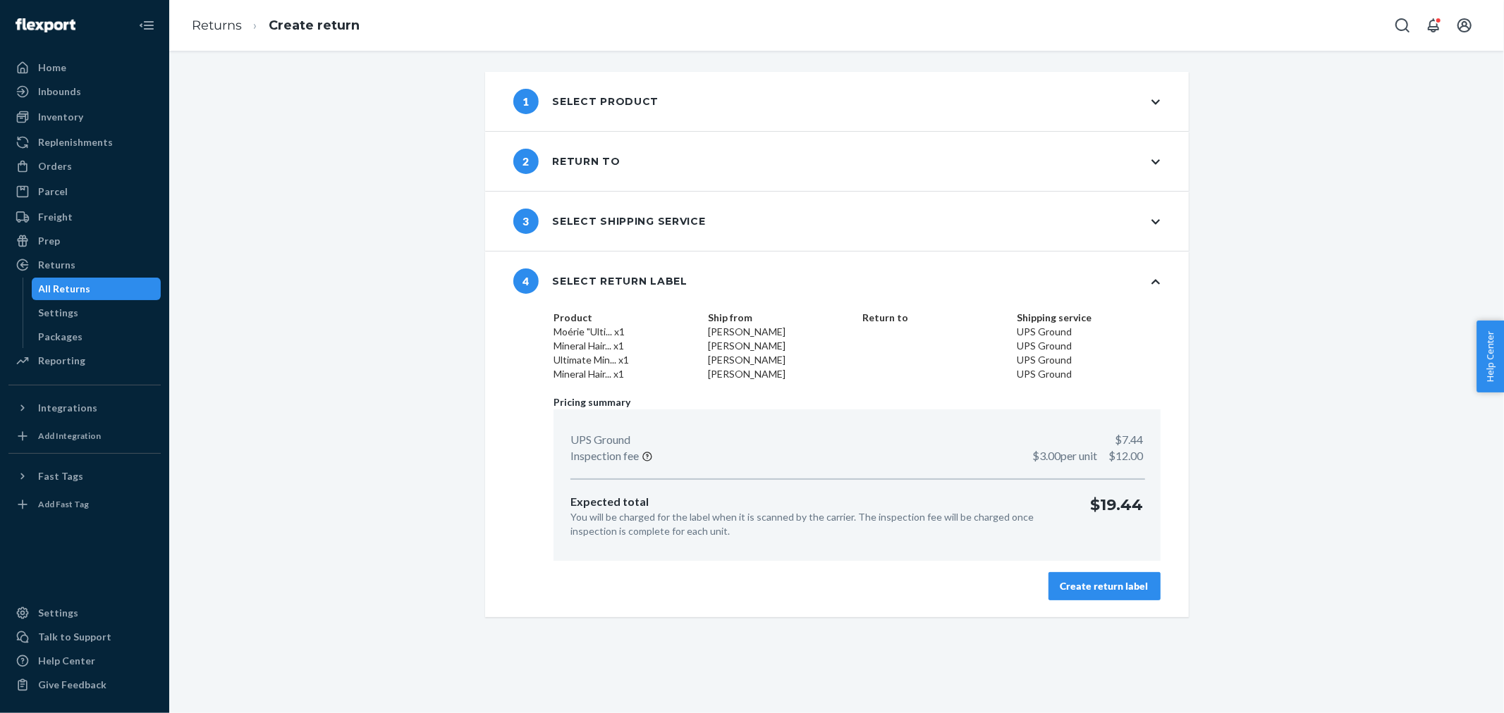
click at [1055, 581] on button "Create return label" at bounding box center [1104, 586] width 112 height 28
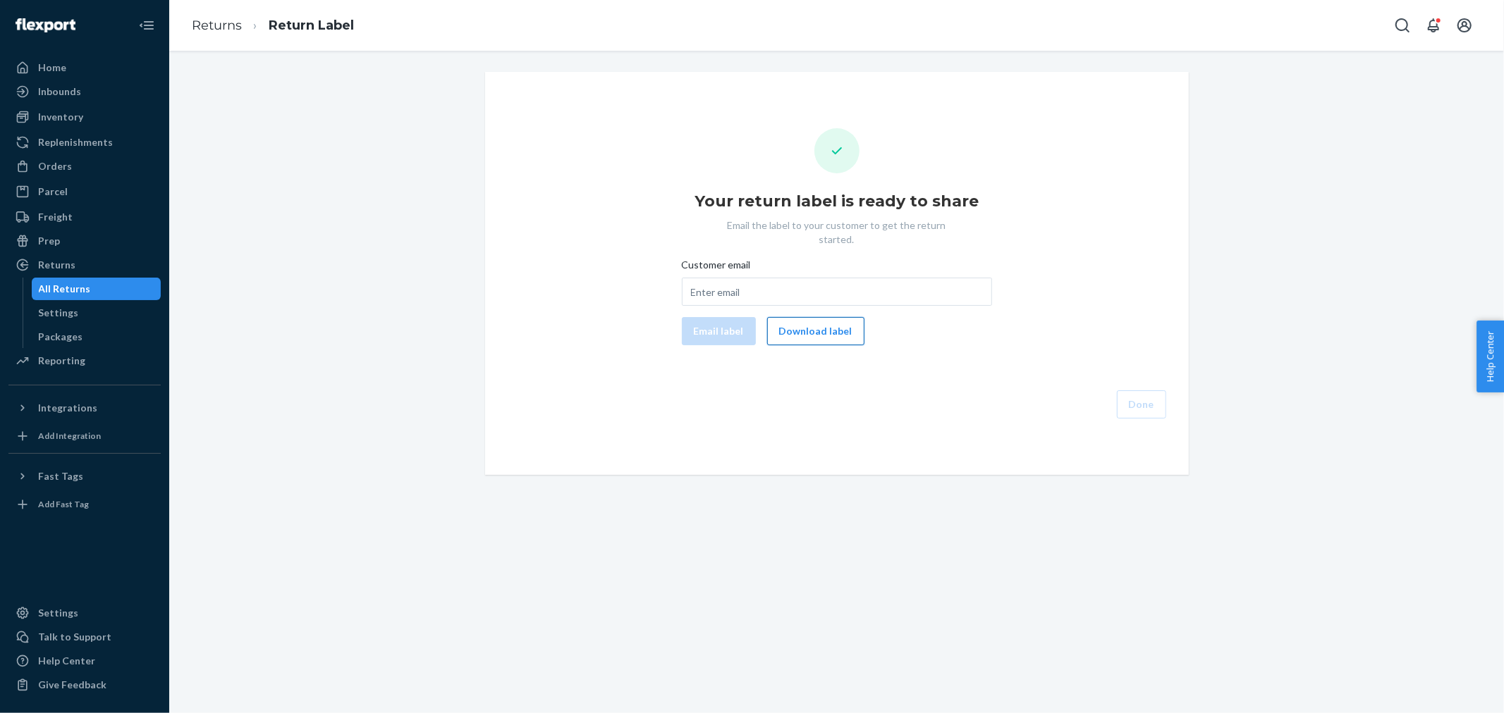
click at [826, 320] on button "Download label" at bounding box center [815, 331] width 97 height 28
